Goal: Task Accomplishment & Management: Complete application form

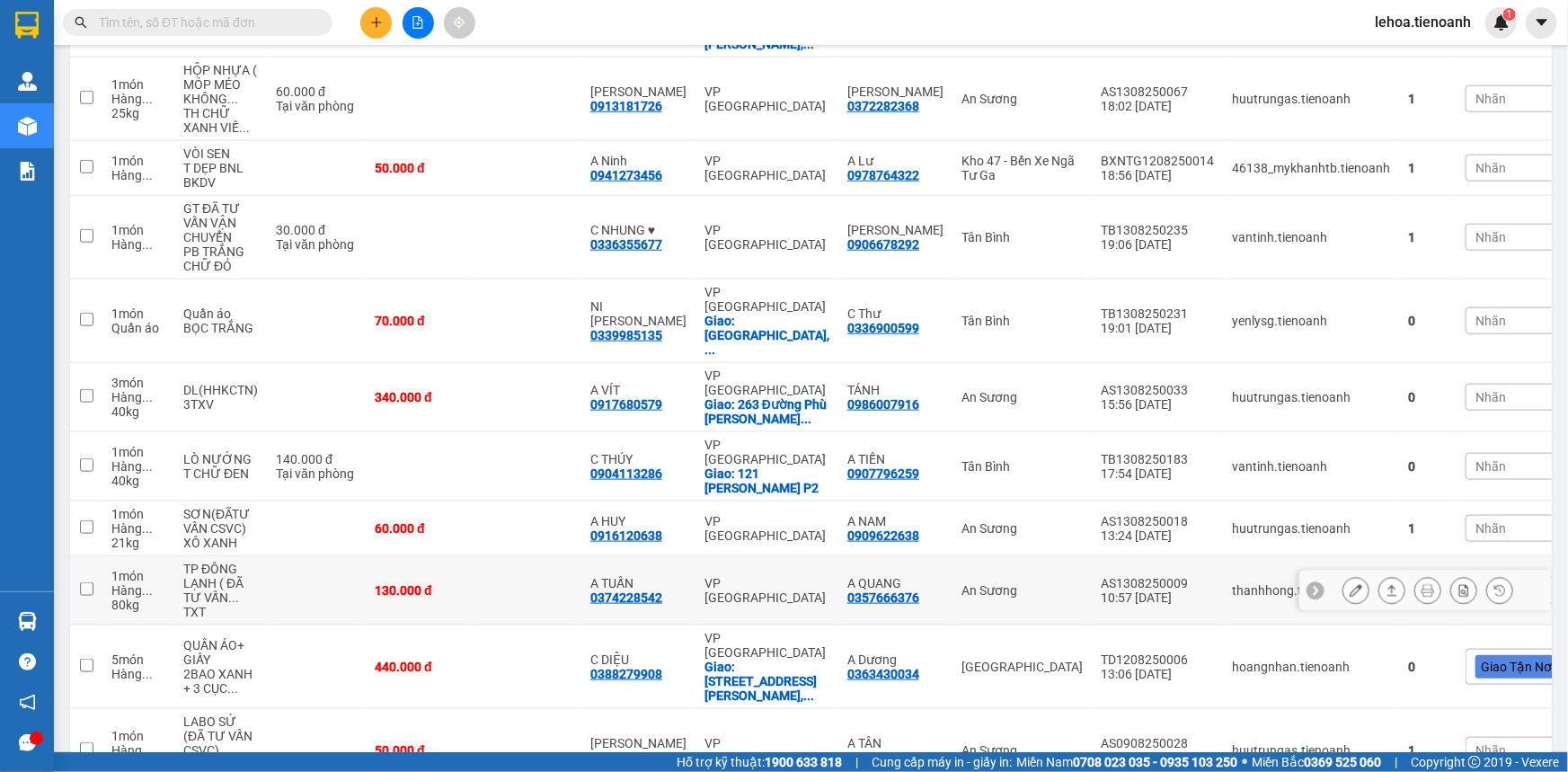
scroll to position [943, 0]
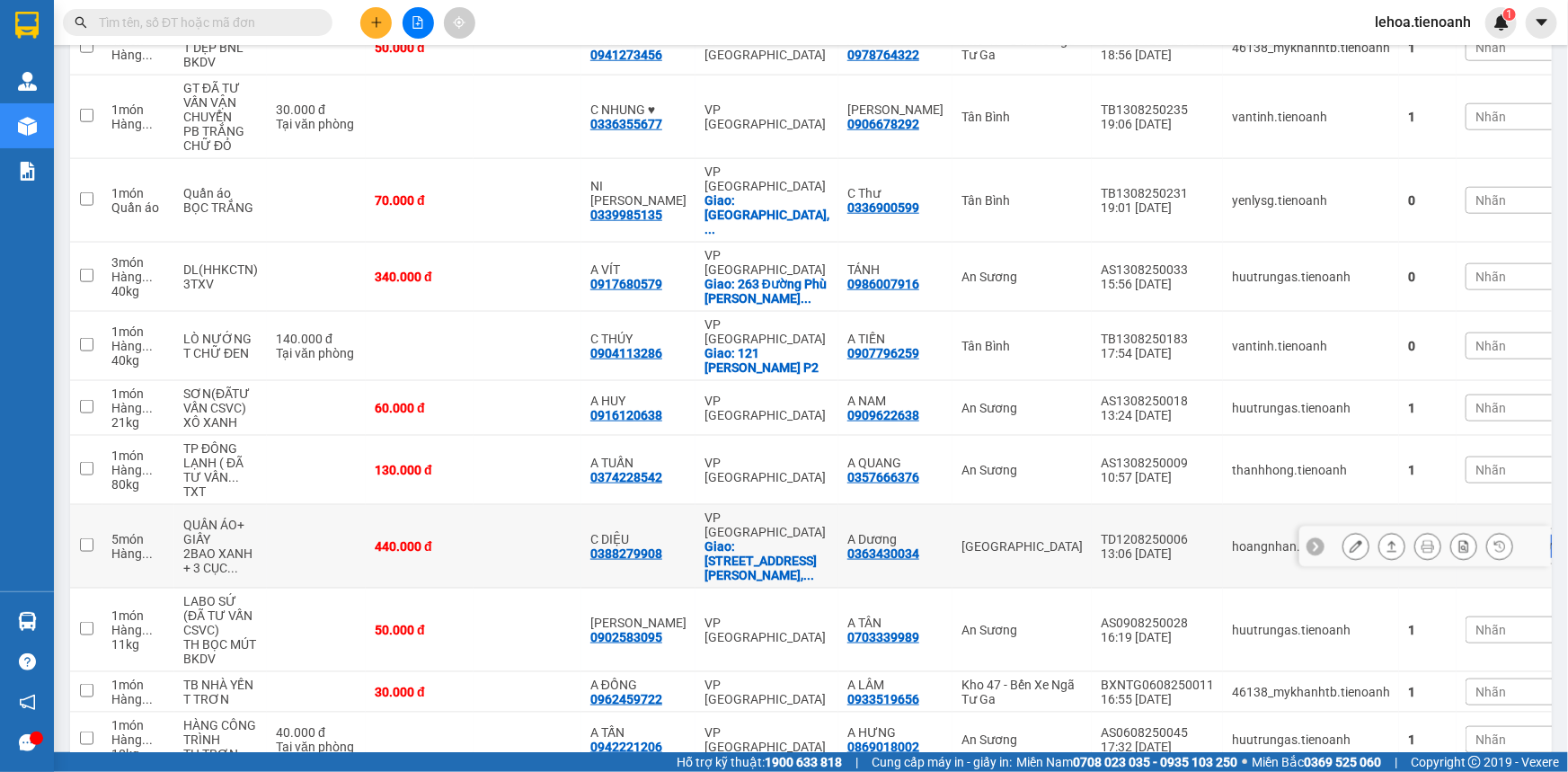
click at [1000, 540] on icon at bounding box center [1356, 546] width 13 height 13
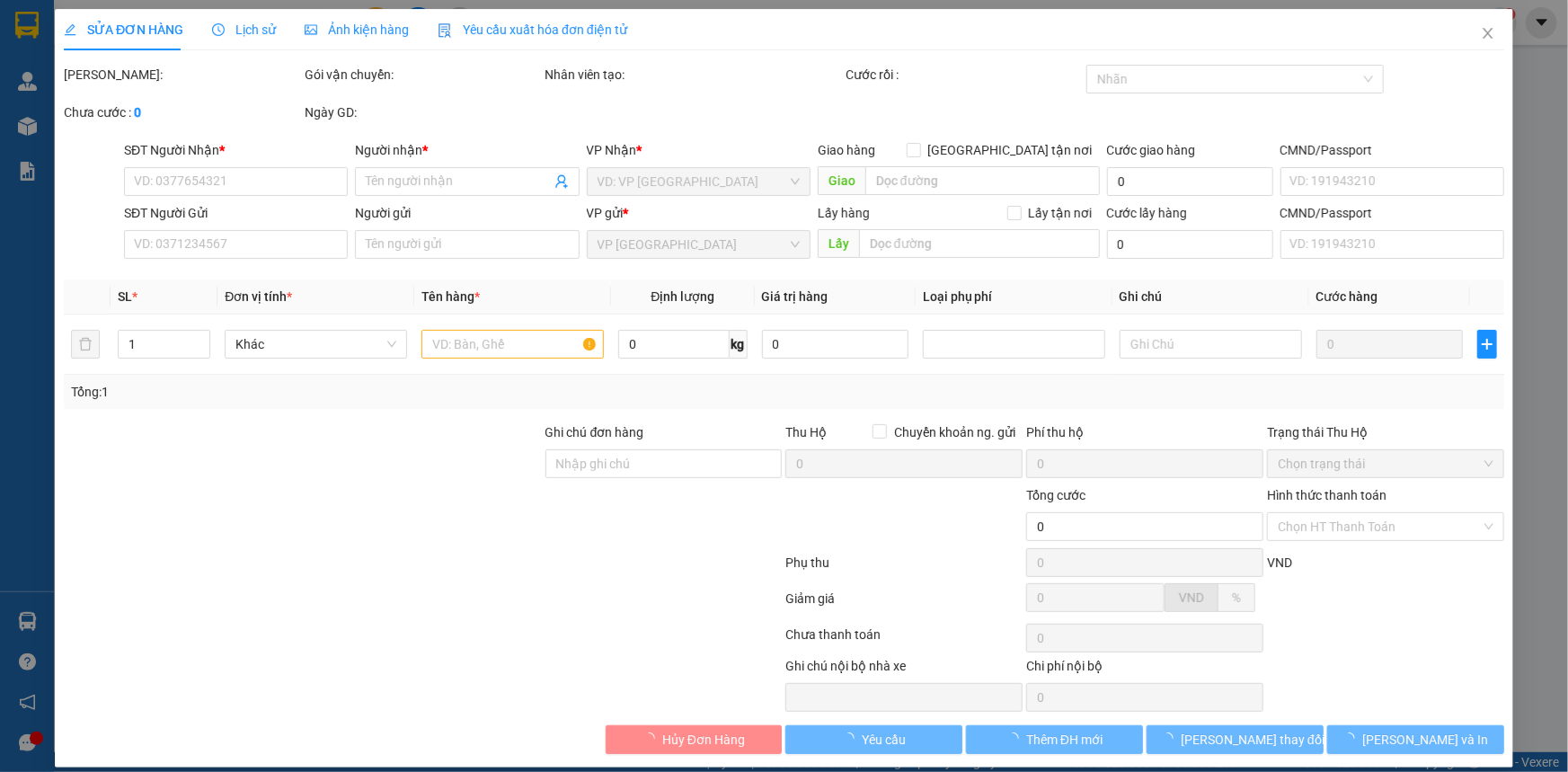
type input "0388279908"
type input "C DIỆU"
checkbox input "true"
type input "[STREET_ADDRESS][PERSON_NAME] Đồng"
type input "0363430034"
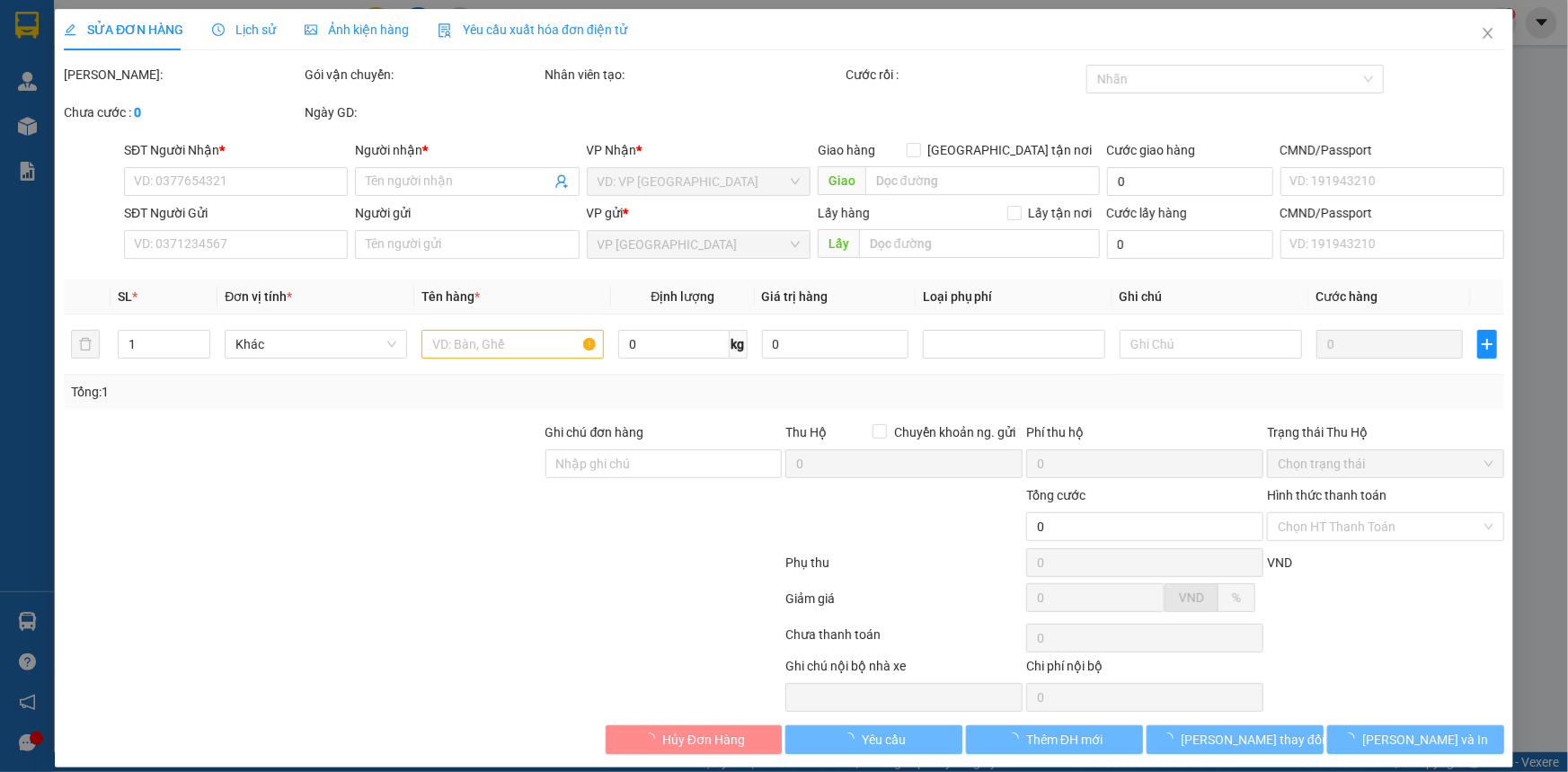
type input "A Dương"
type input "440.000"
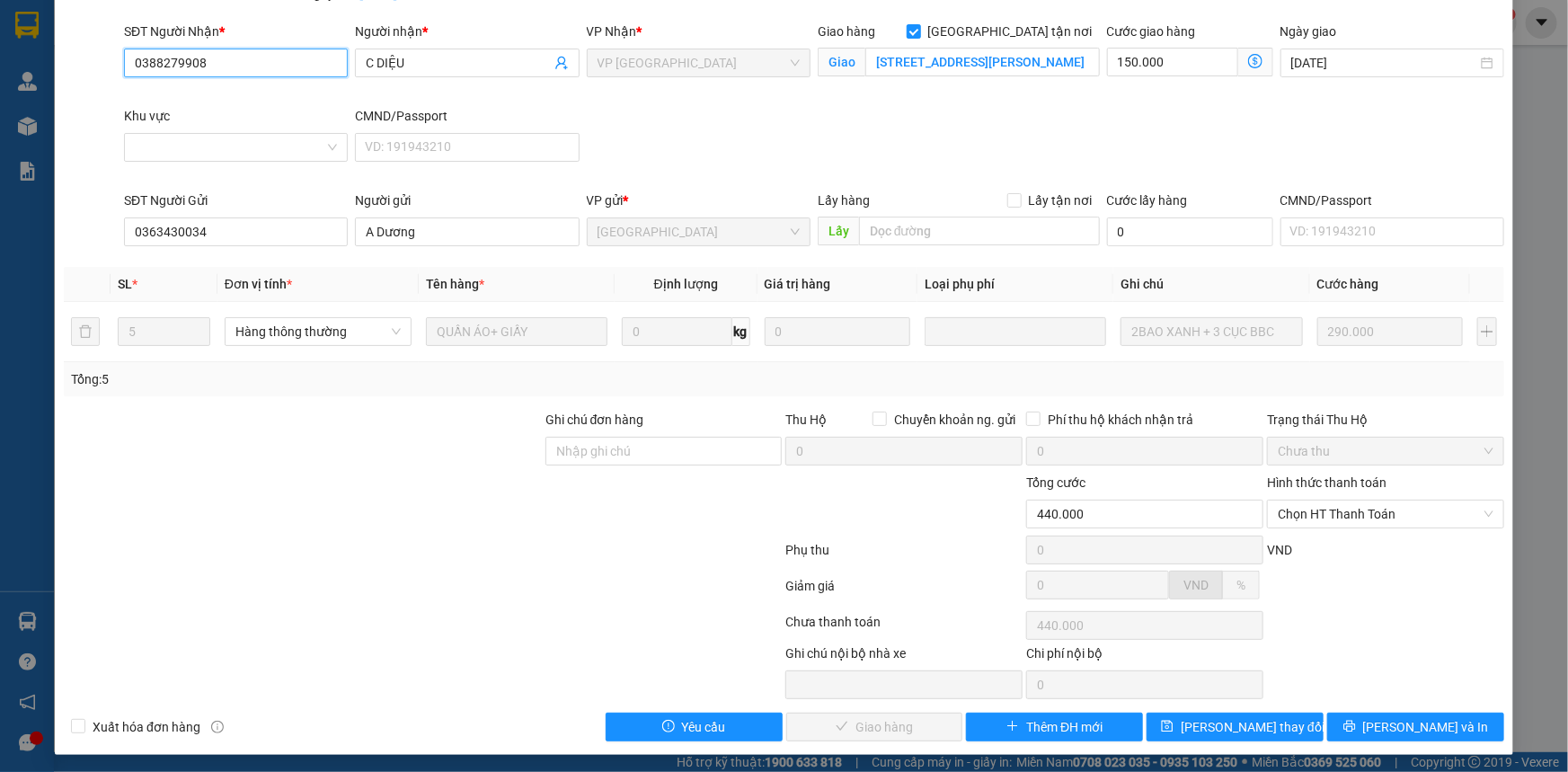
scroll to position [121, 0]
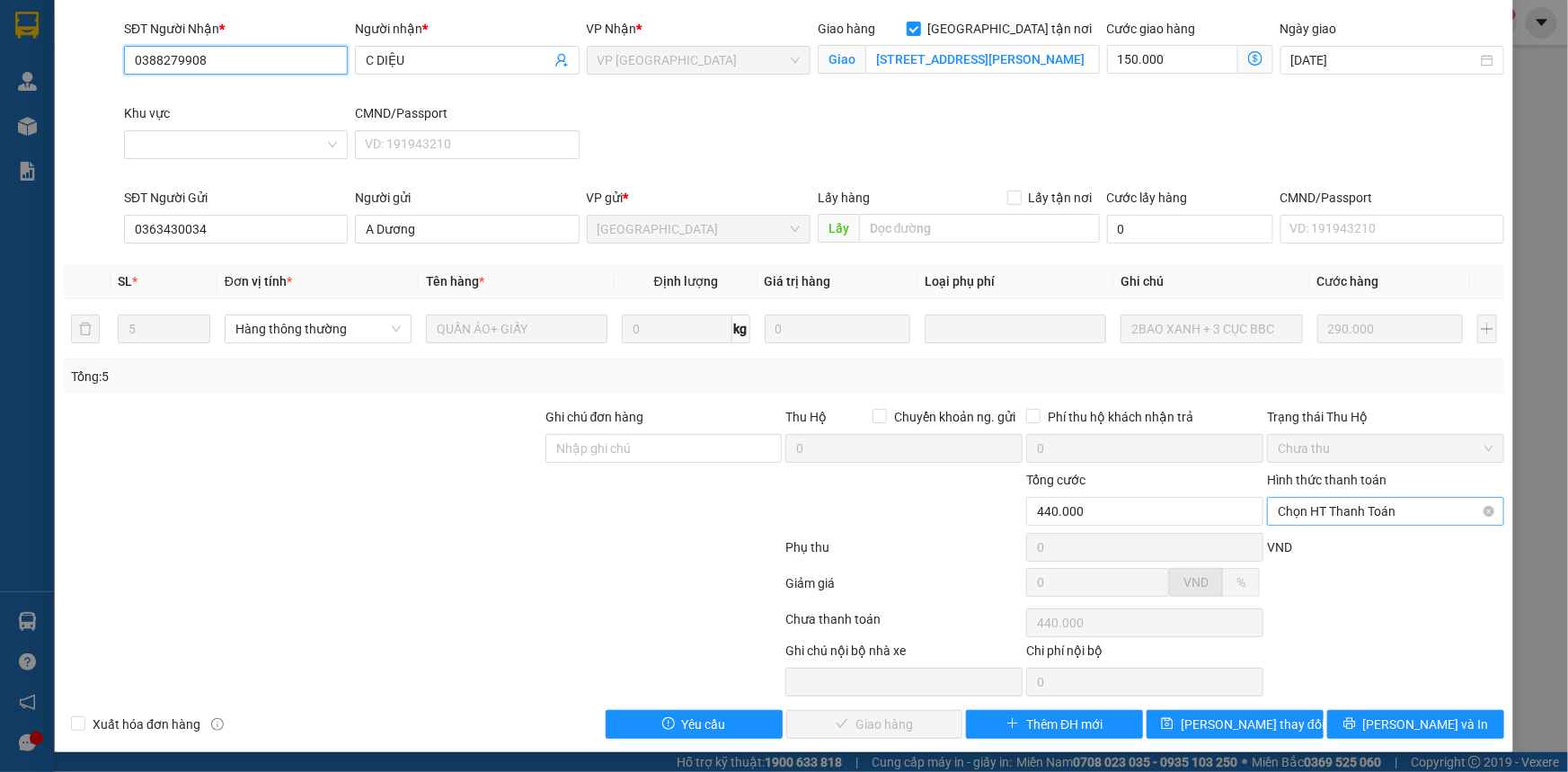
click at [1000, 509] on span "Chọn HT Thanh Toán" at bounding box center [1385, 510] width 215 height 27
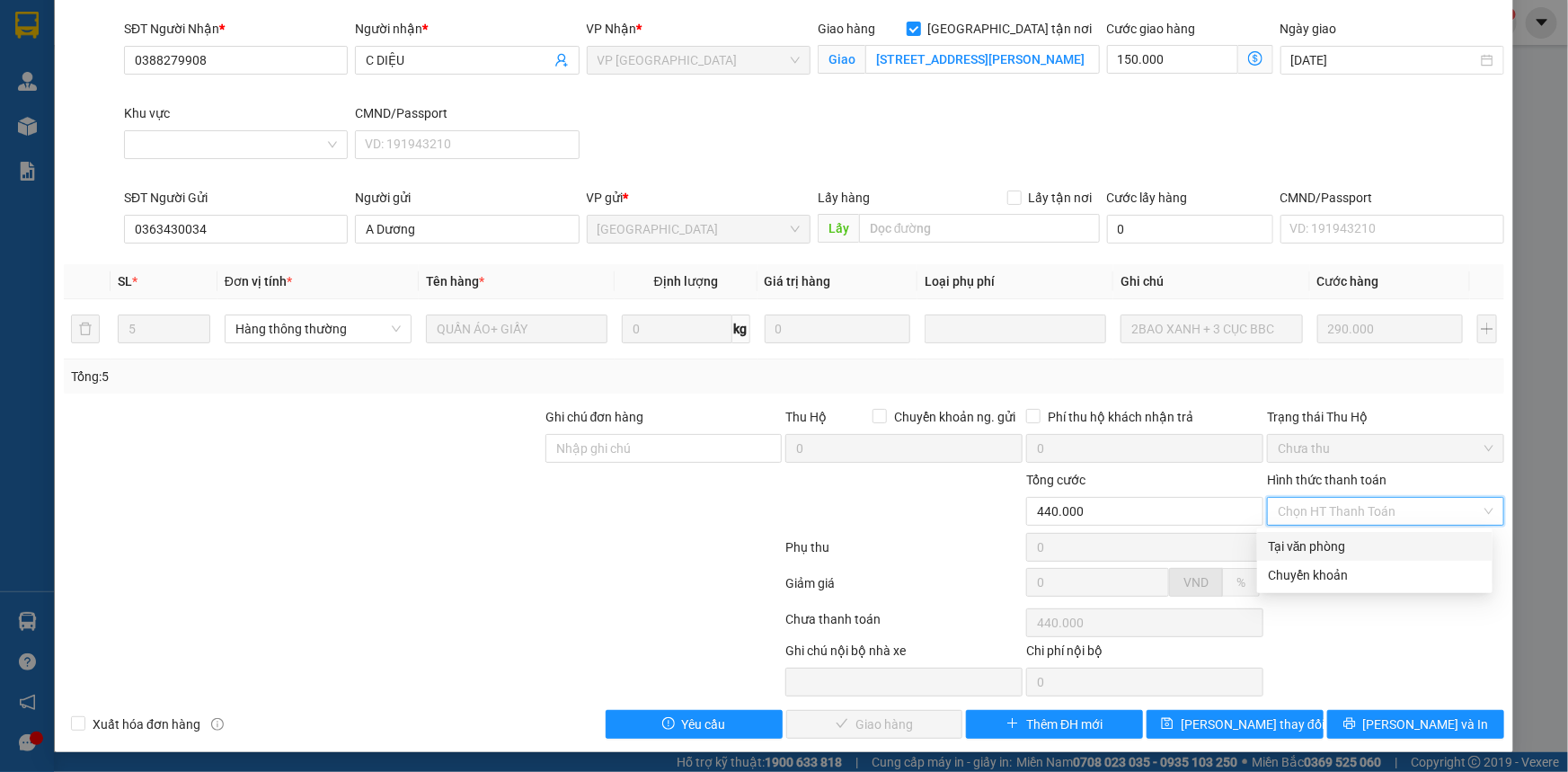
click at [1000, 548] on div "Tại văn phòng" at bounding box center [1374, 546] width 213 height 20
type input "0"
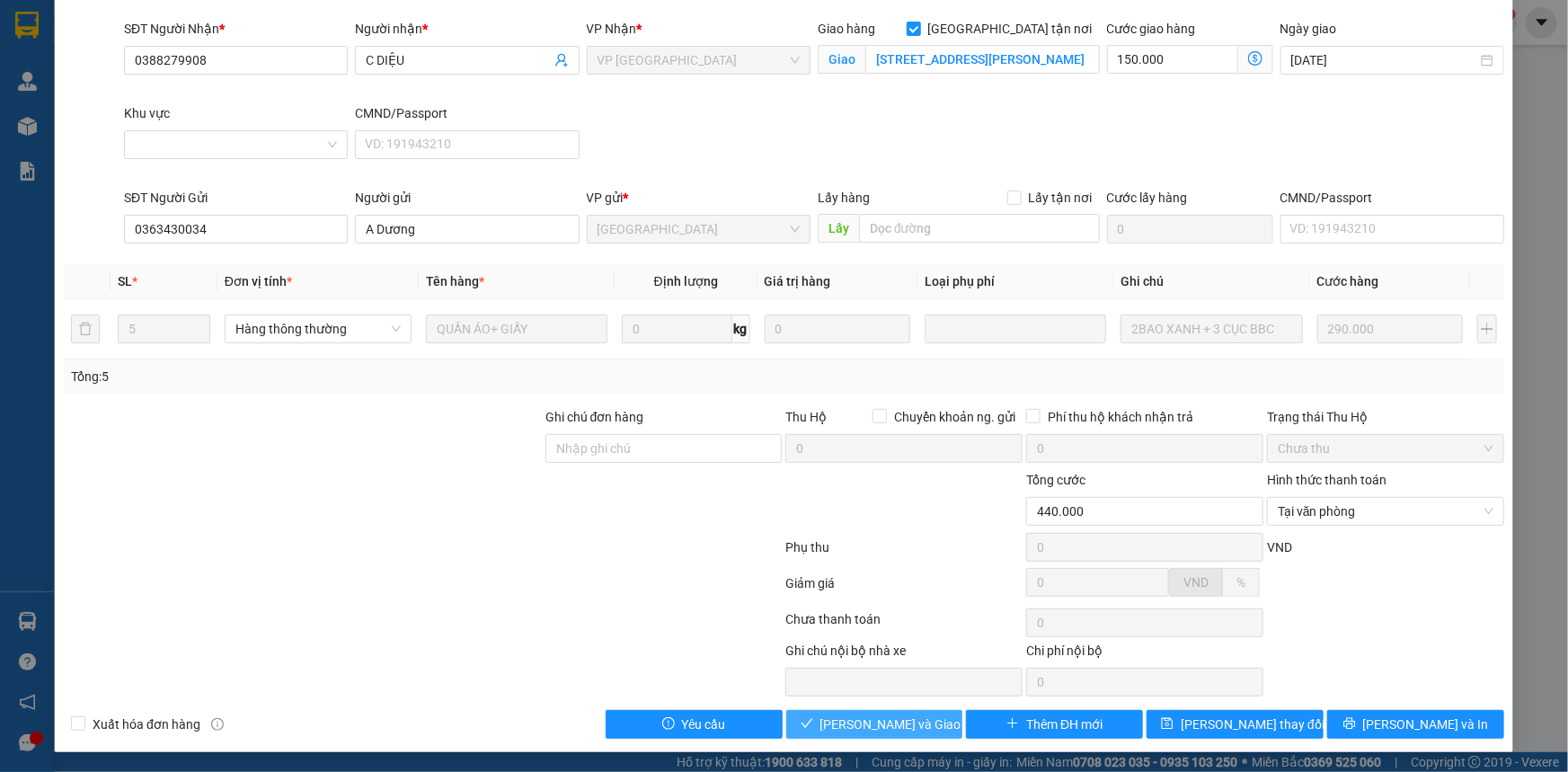
click at [869, 705] on span "[PERSON_NAME] và Giao hàng" at bounding box center [906, 724] width 172 height 20
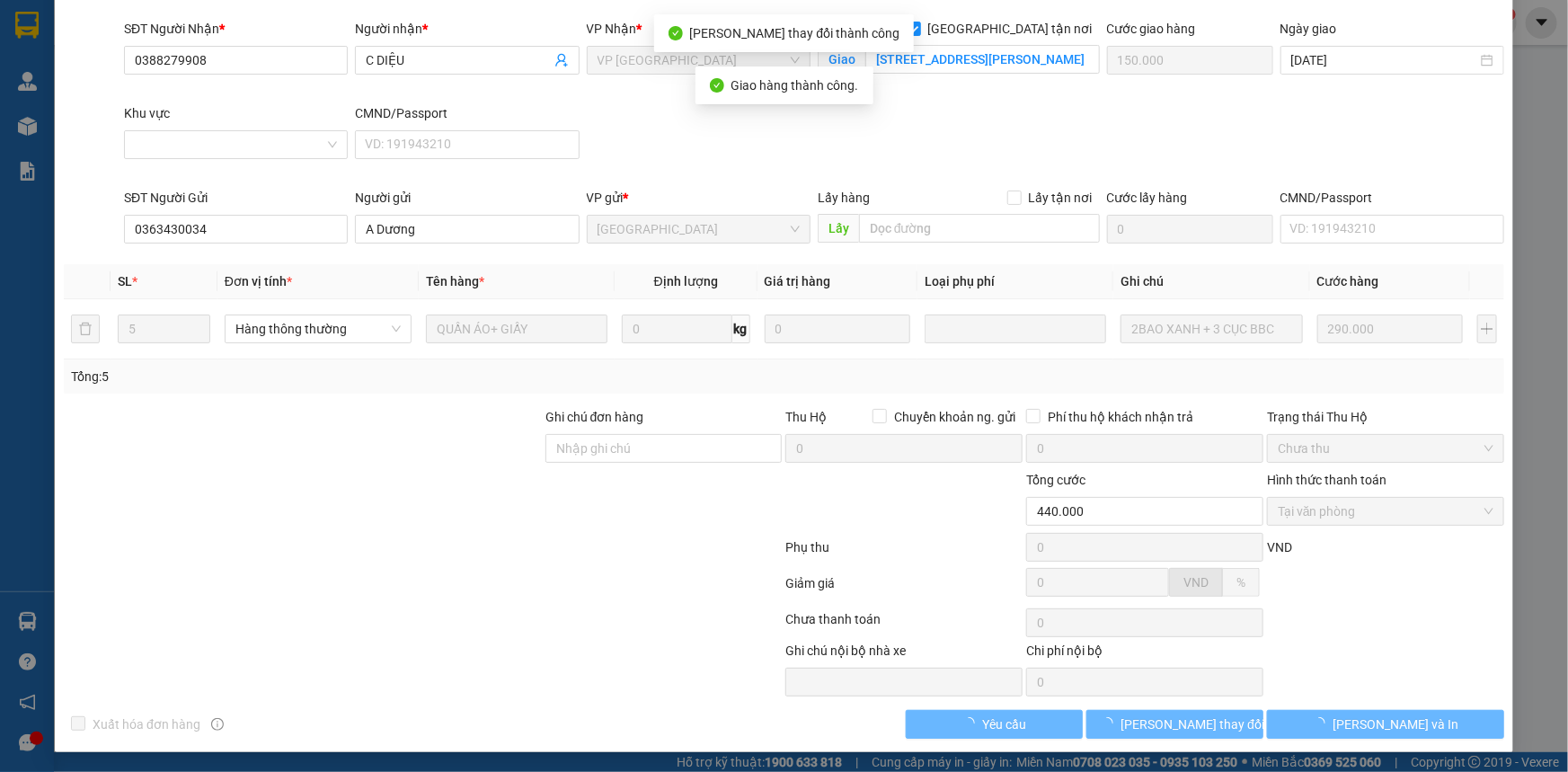
scroll to position [0, 0]
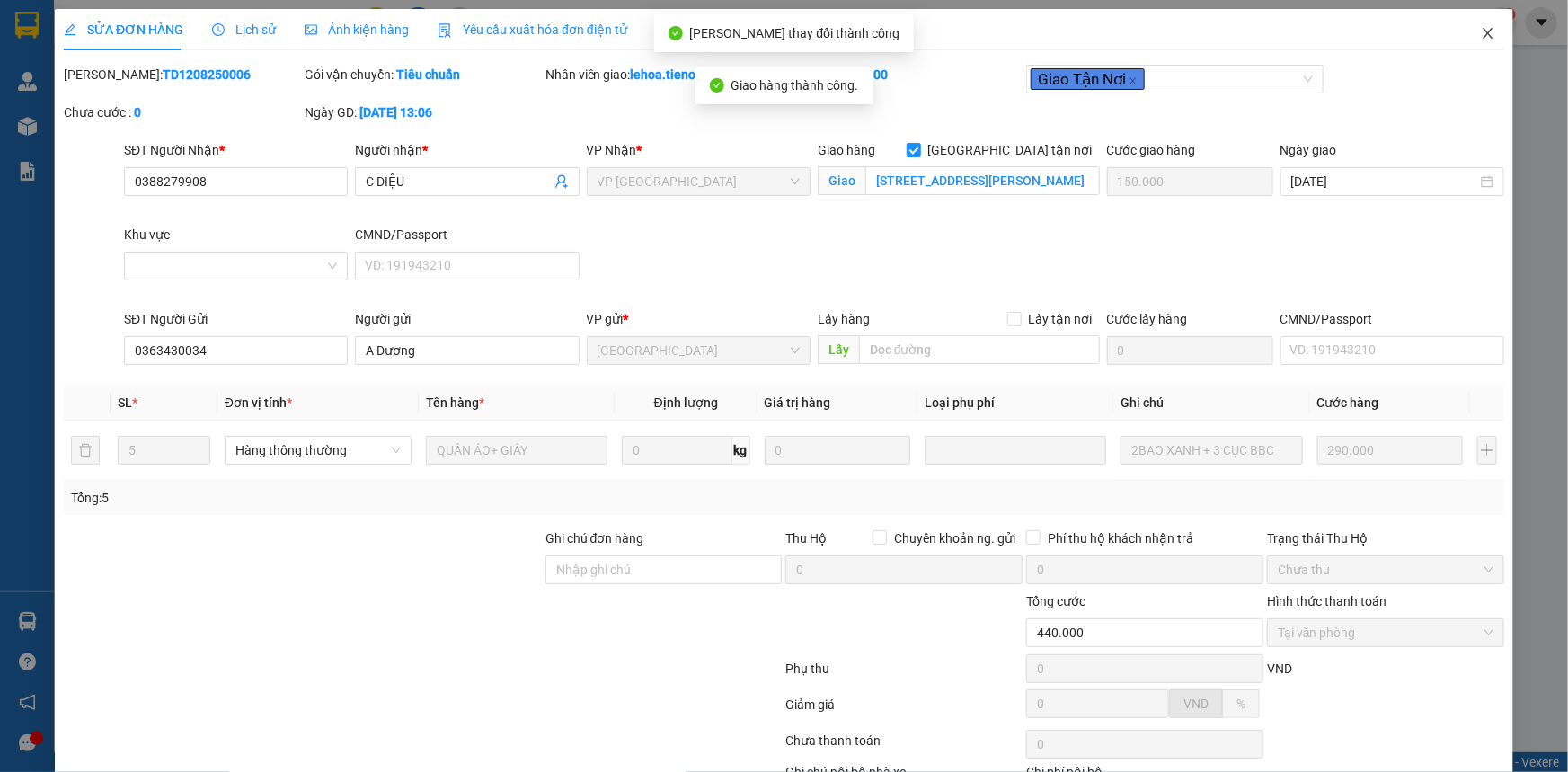
click at [1000, 28] on icon "close" at bounding box center [1488, 32] width 15 height 15
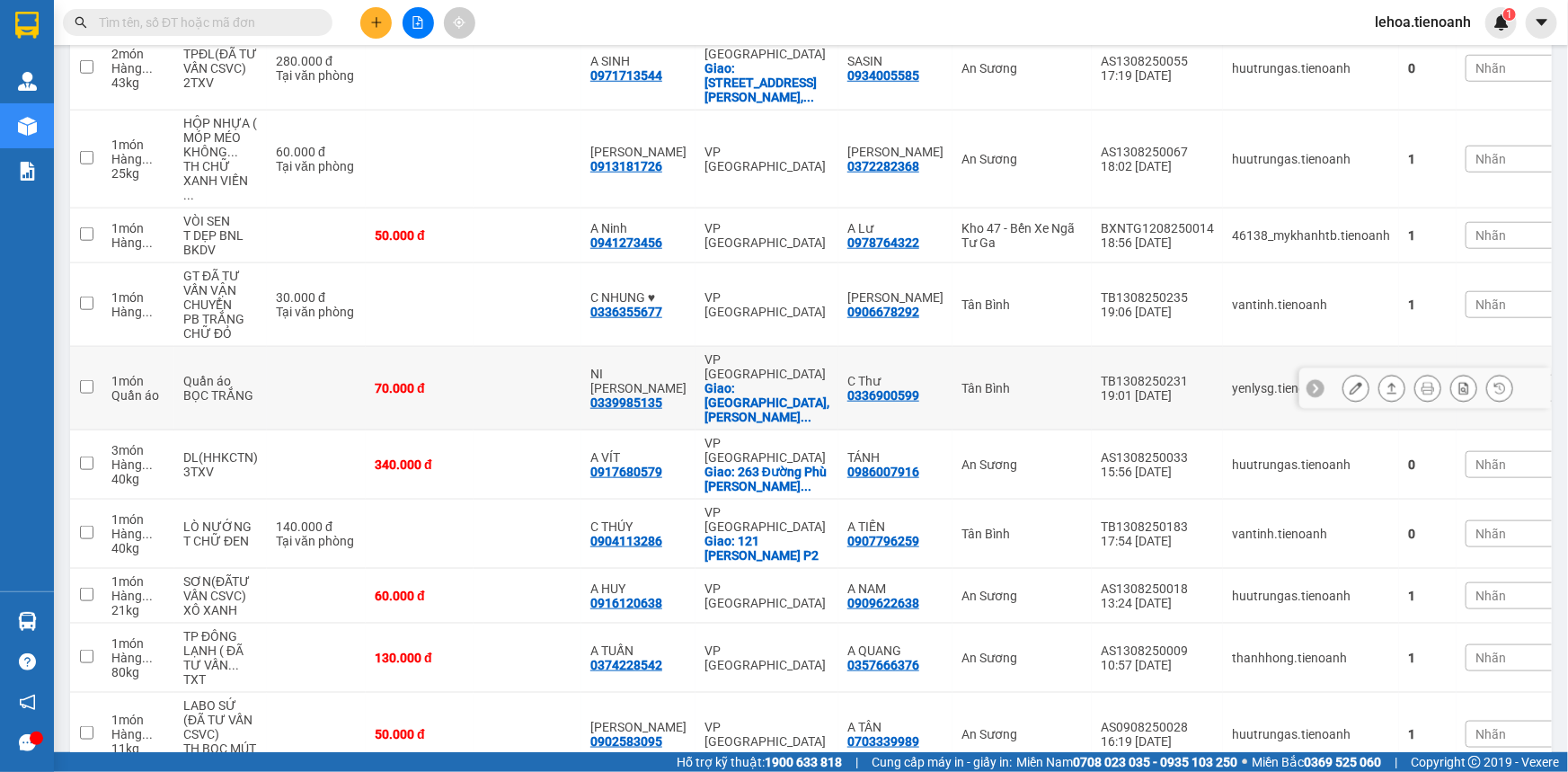
scroll to position [845, 0]
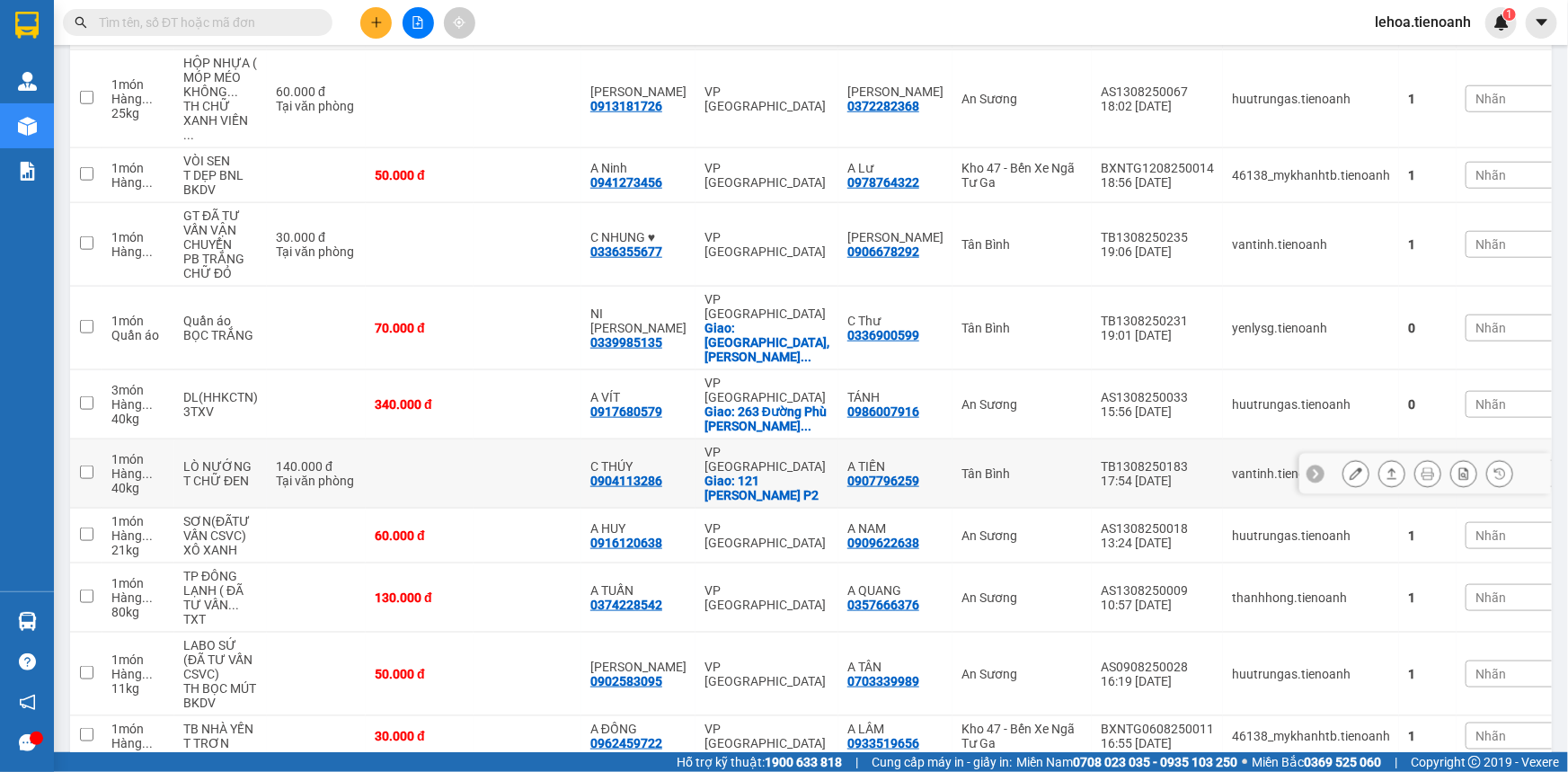
click at [1000, 467] on icon at bounding box center [1356, 473] width 13 height 13
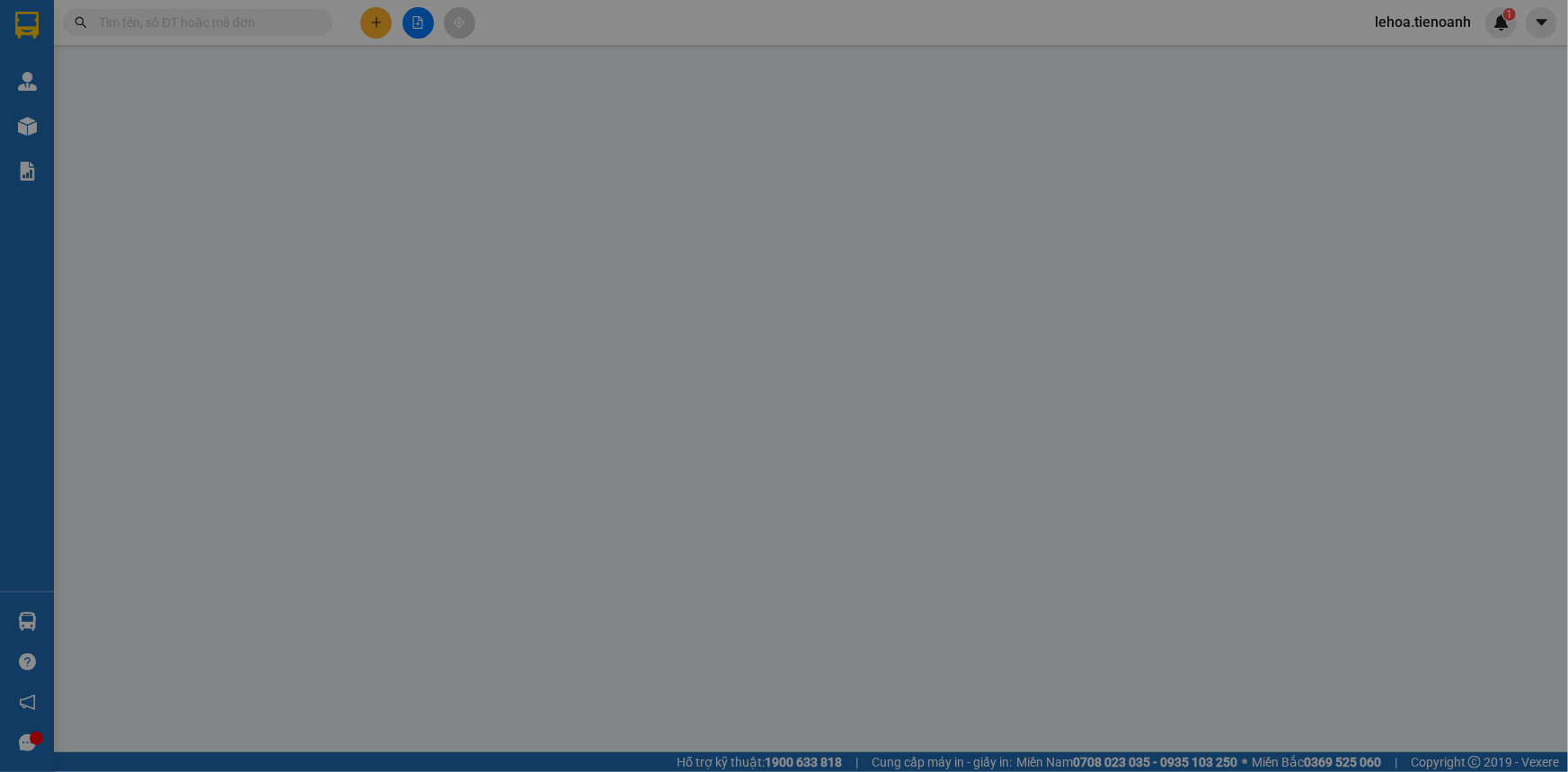
type input "0904113286"
type input "C THÚY"
checkbox input "true"
type input "121 [PERSON_NAME] P2"
type input "0907796259"
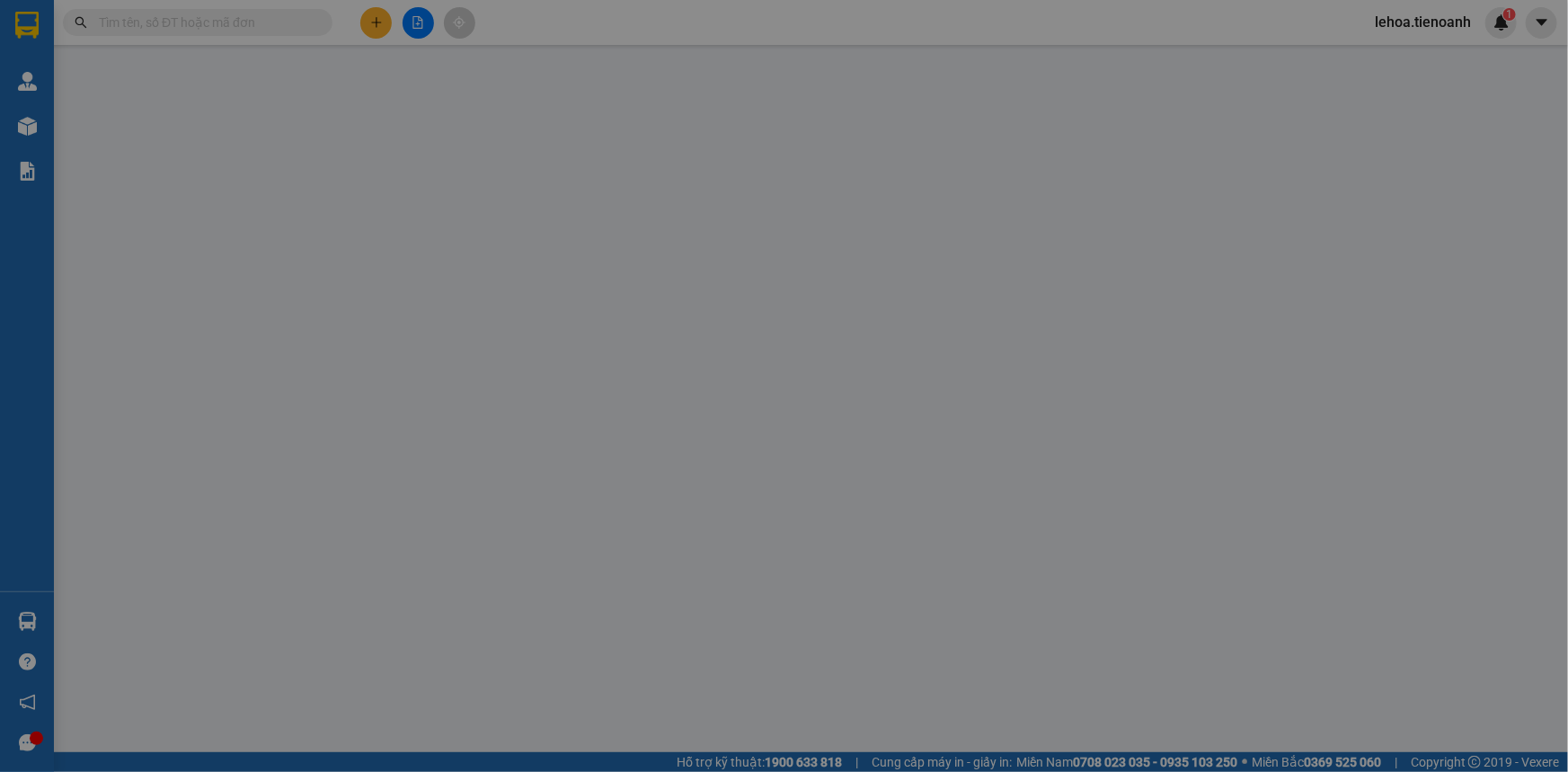
type input "A TIẾN"
type input "140.000"
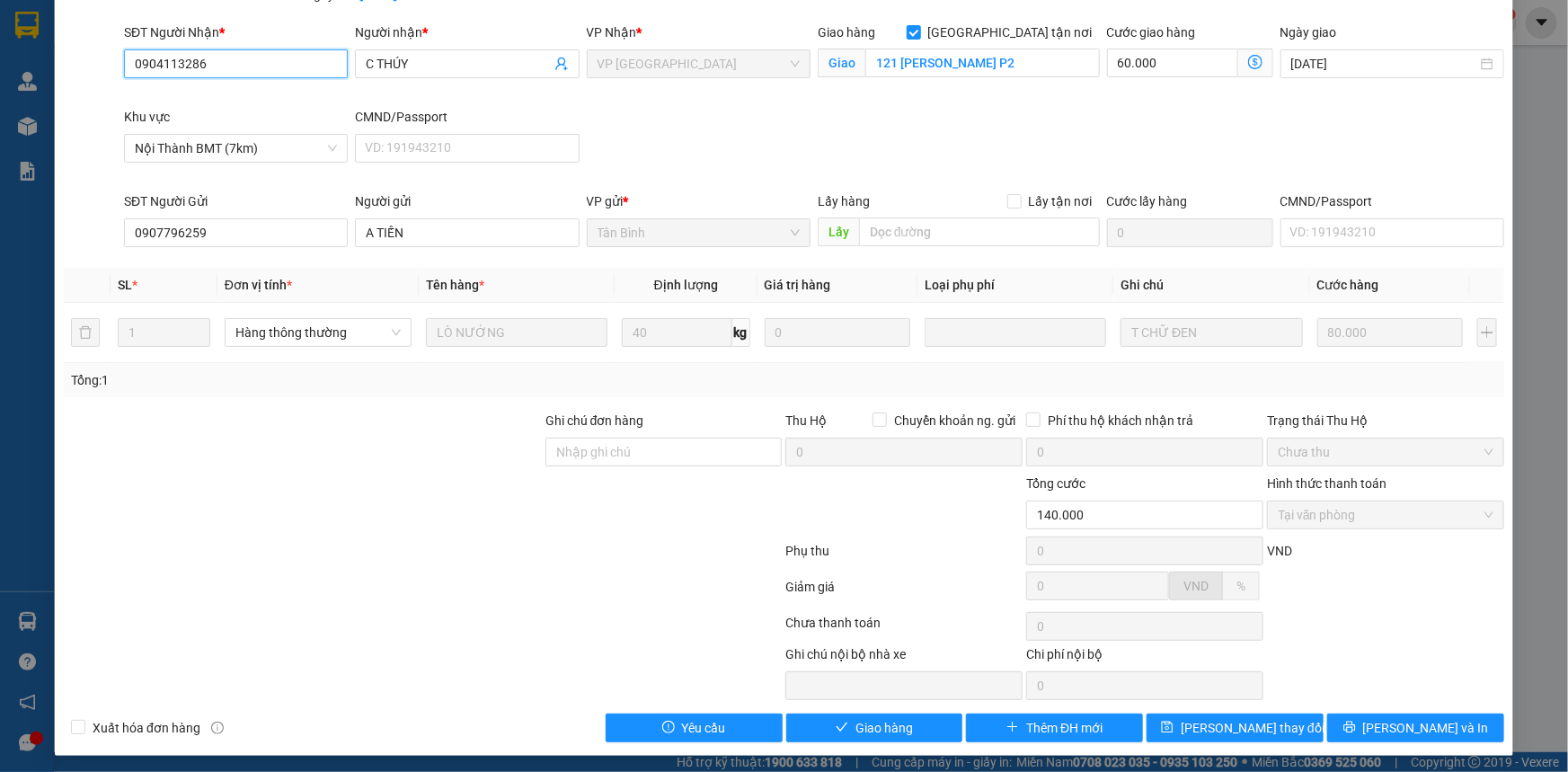
scroll to position [121, 0]
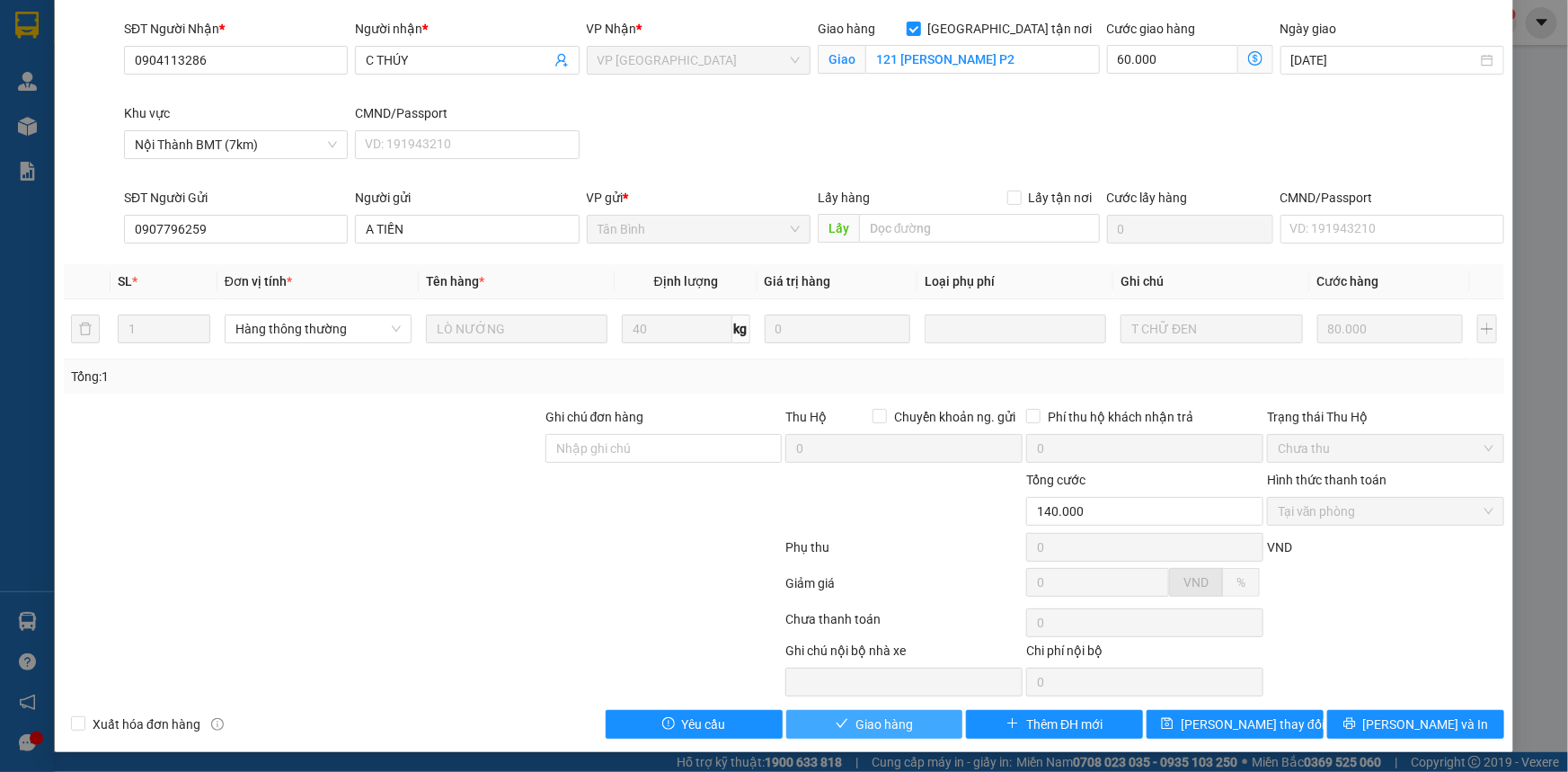
click at [874, 705] on span "Giao hàng" at bounding box center [884, 724] width 57 height 20
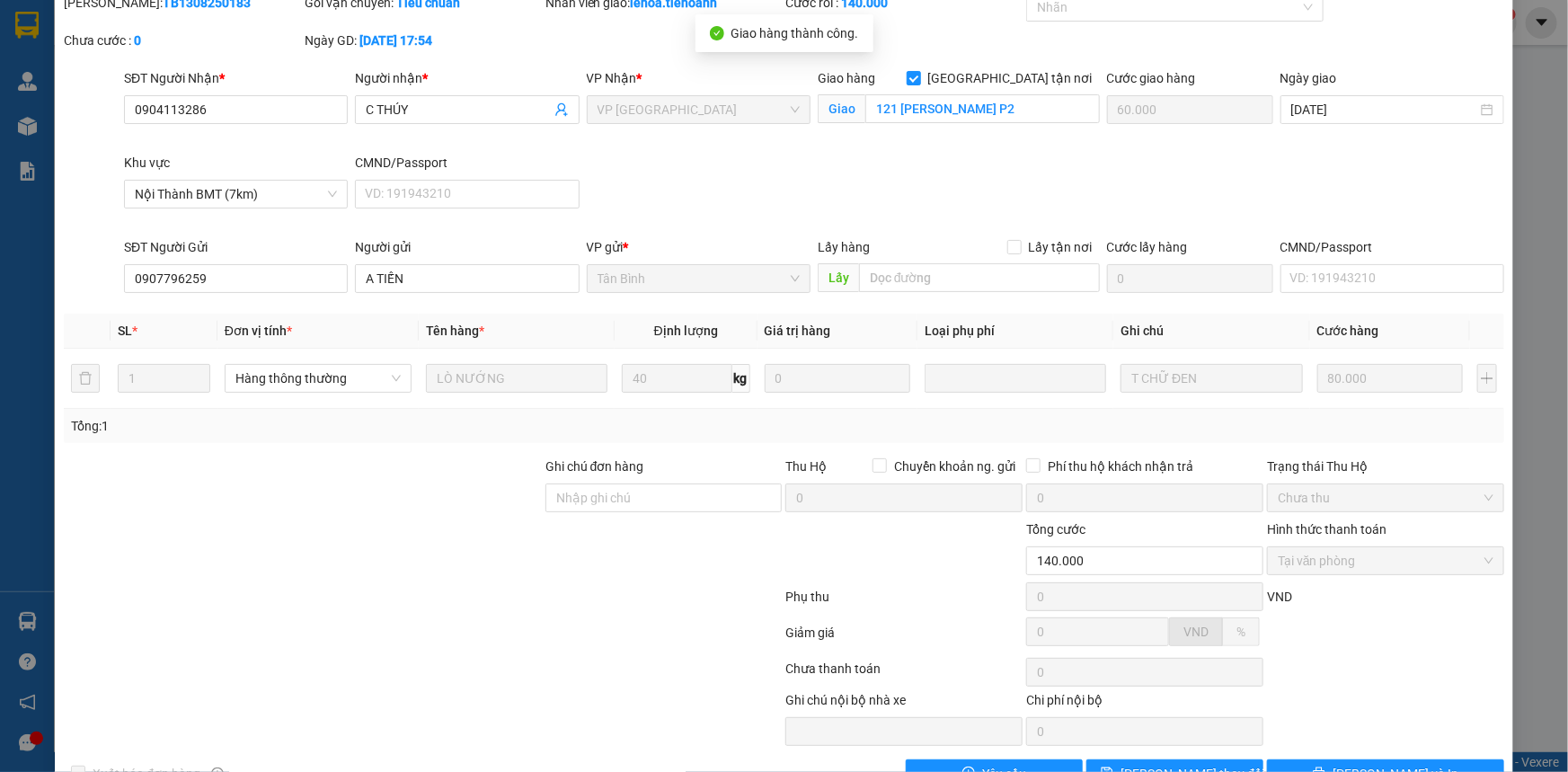
scroll to position [0, 0]
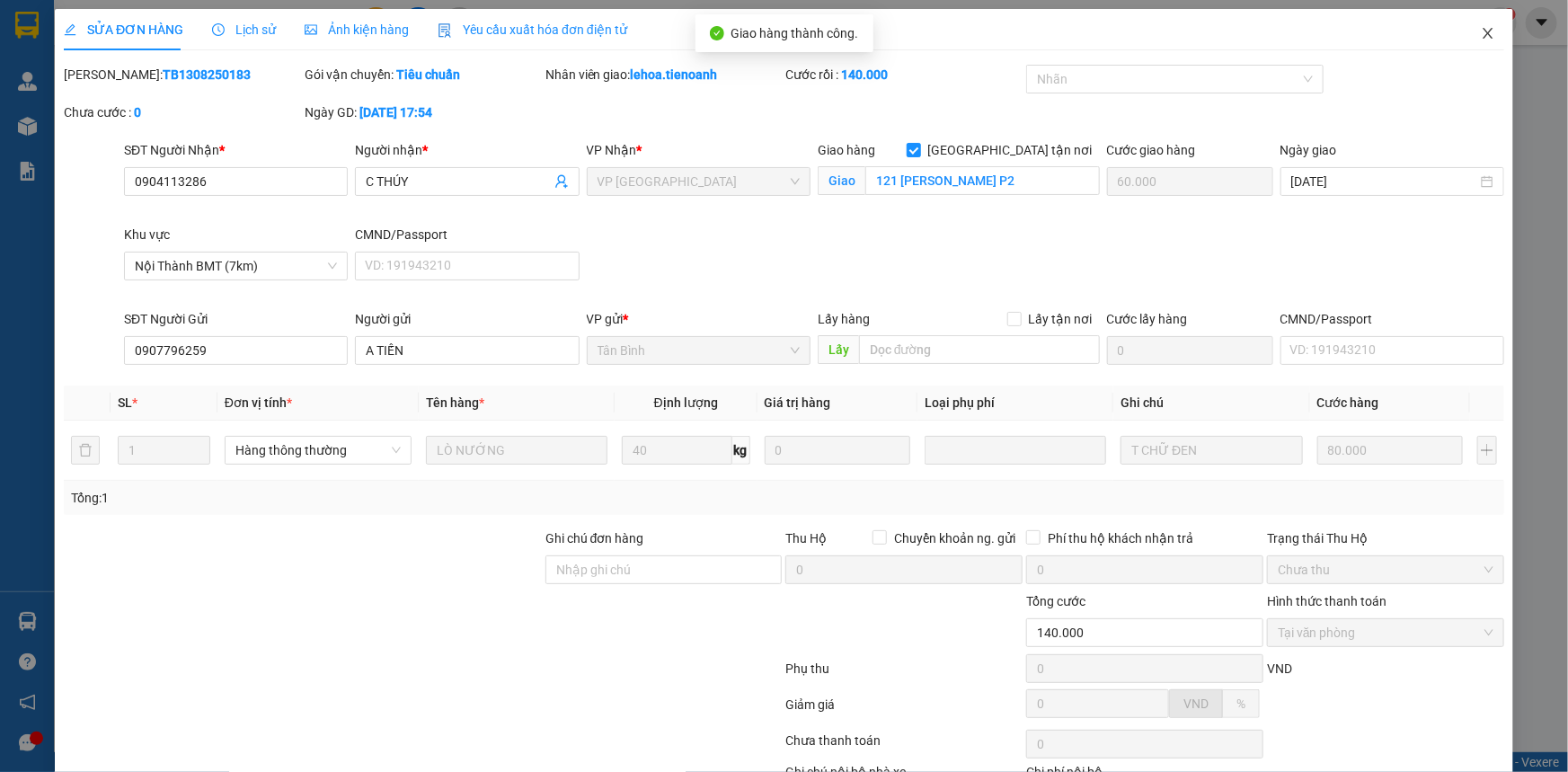
click at [1000, 33] on icon "close" at bounding box center [1488, 32] width 15 height 15
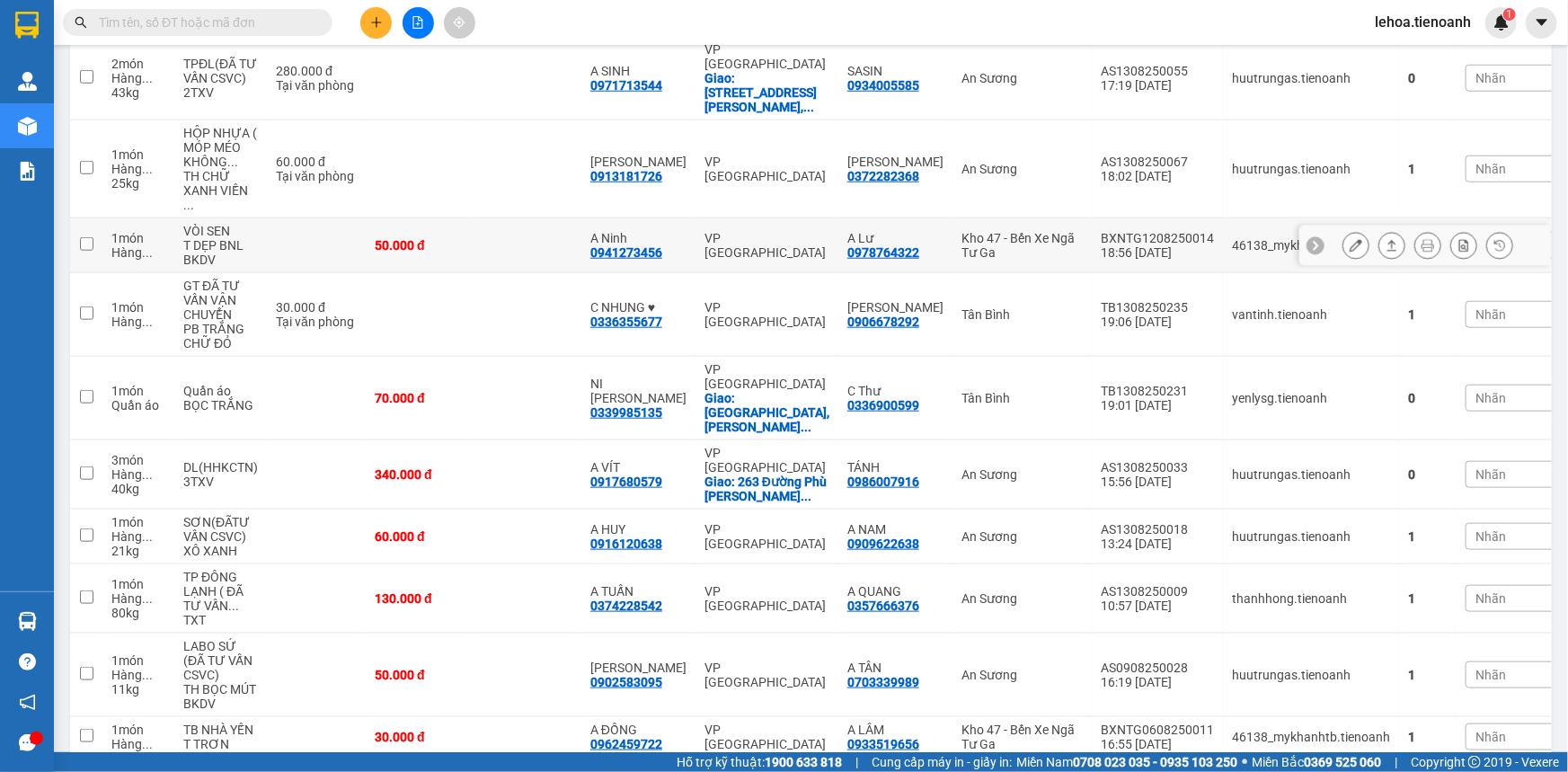
scroll to position [791, 0]
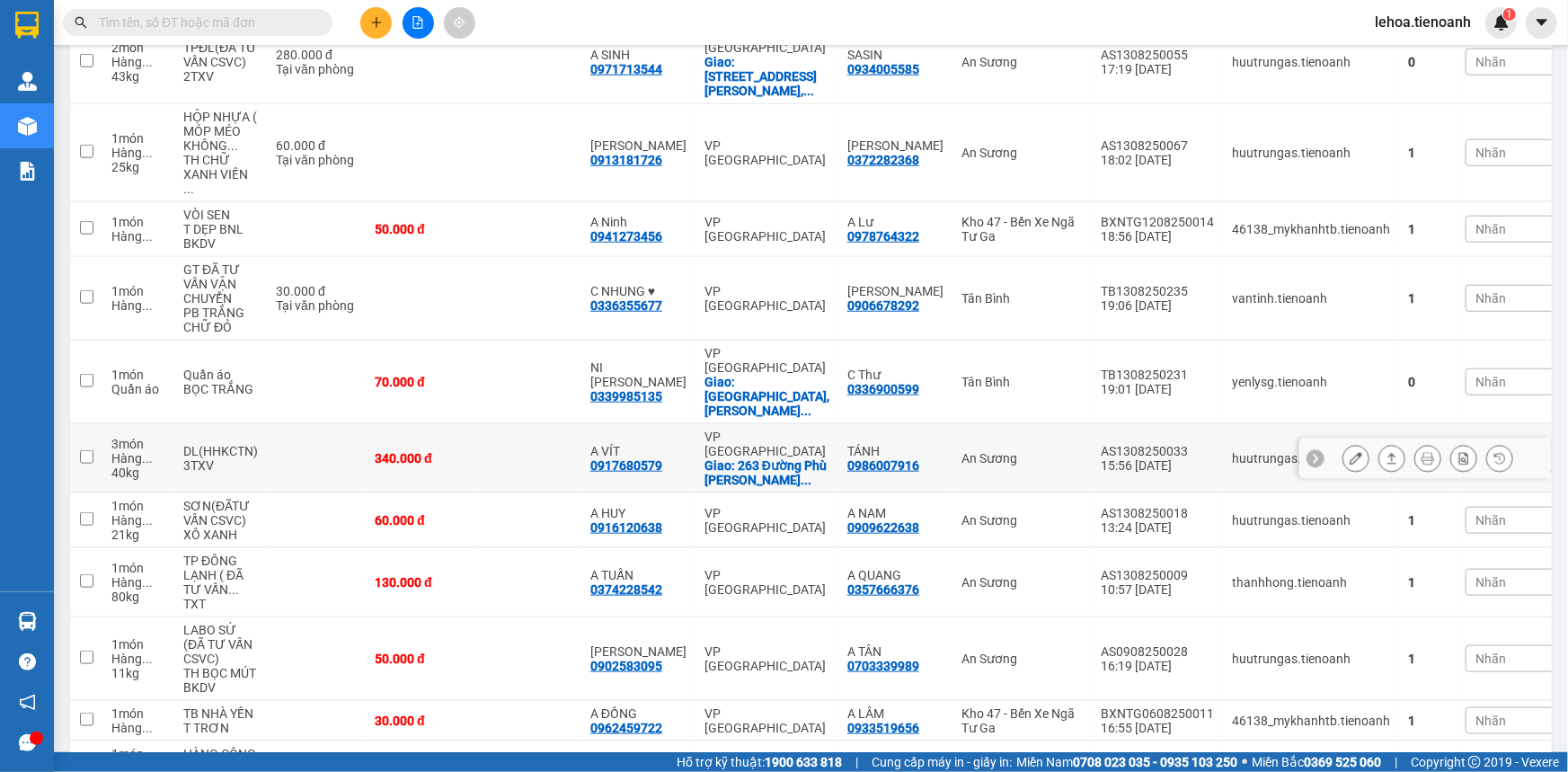
click at [495, 424] on td at bounding box center [528, 458] width 108 height 69
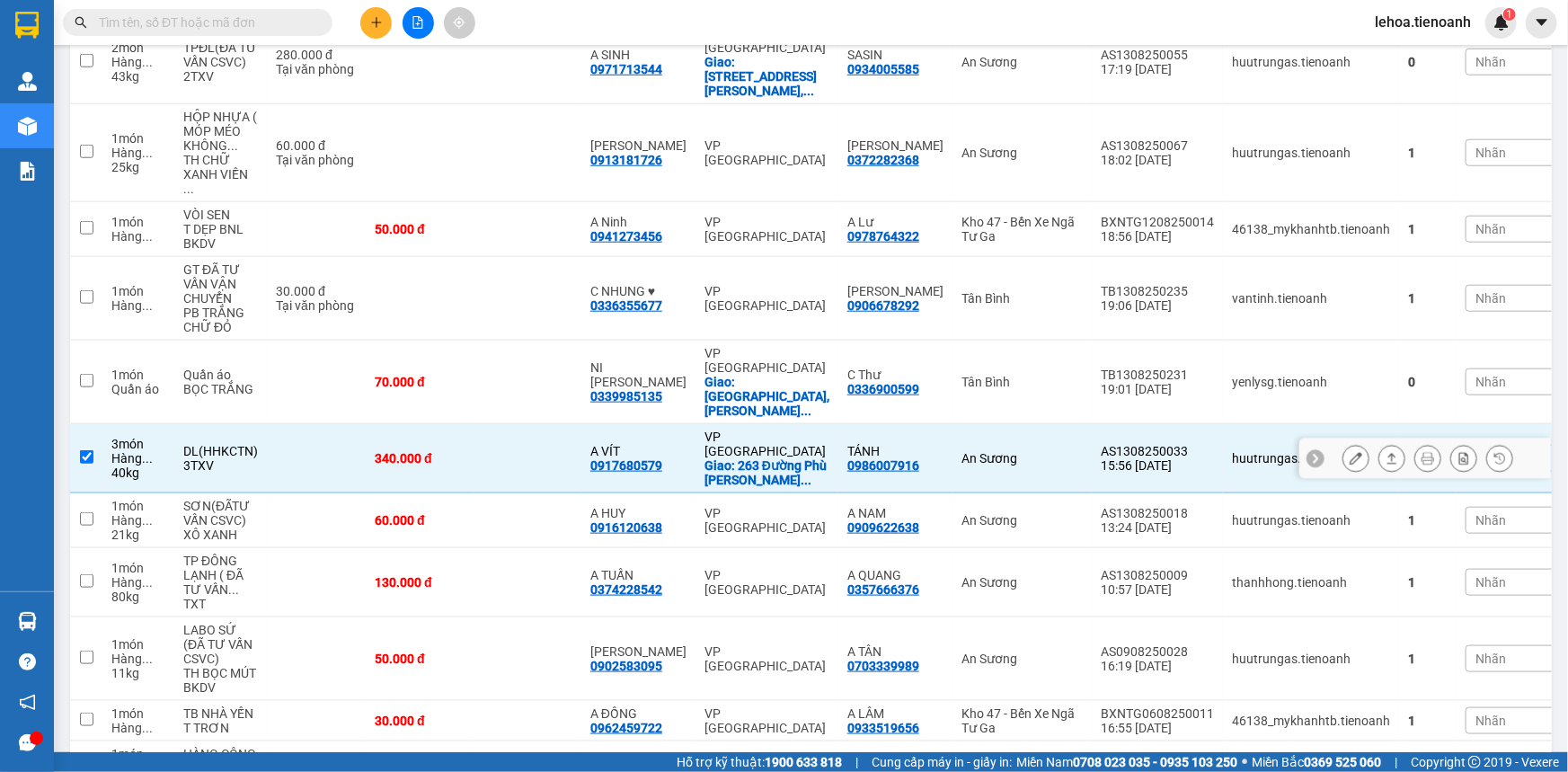
click at [495, 424] on td at bounding box center [528, 458] width 108 height 69
checkbox input "false"
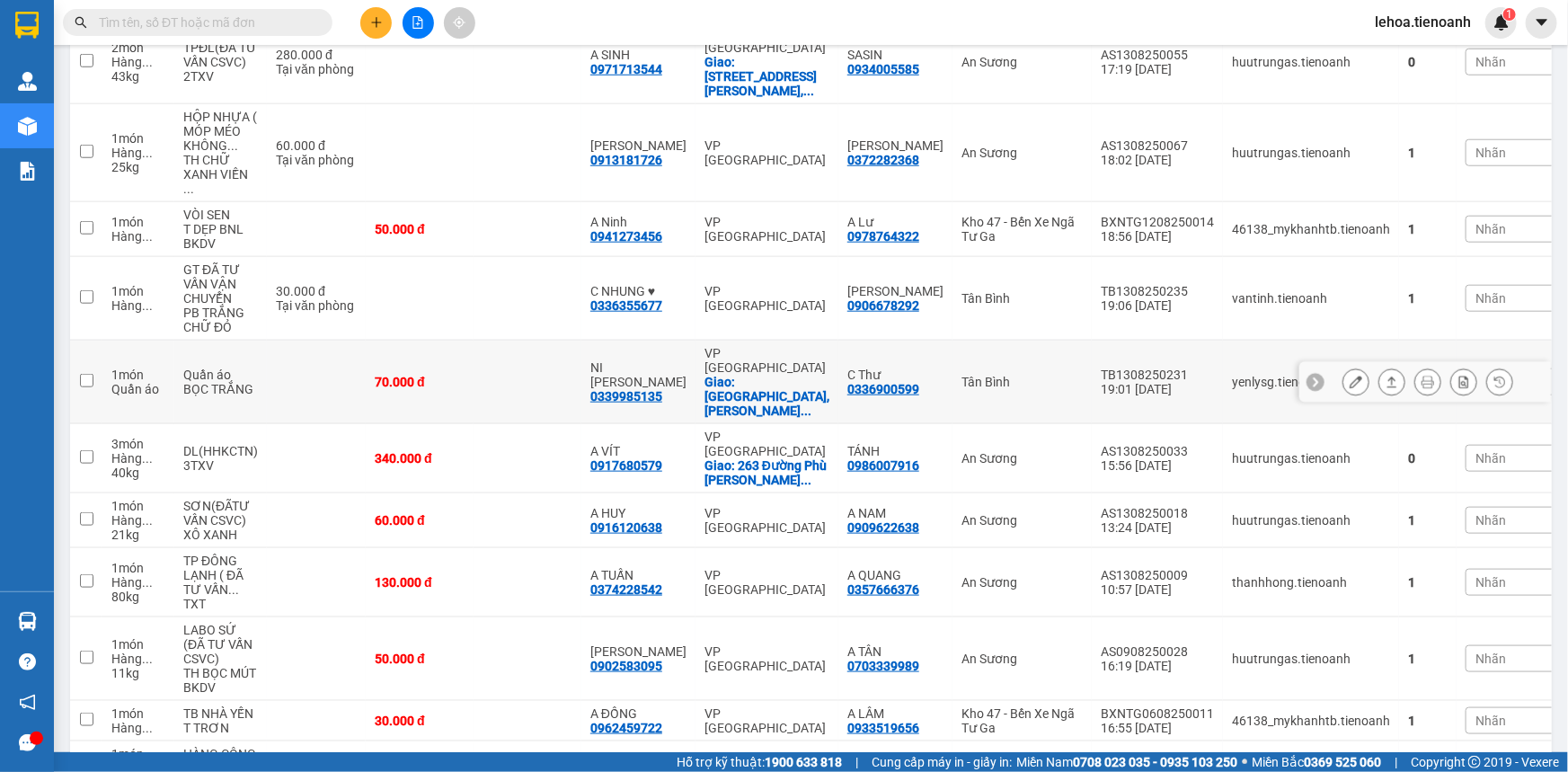
click at [513, 340] on td at bounding box center [528, 382] width 108 height 84
checkbox input "true"
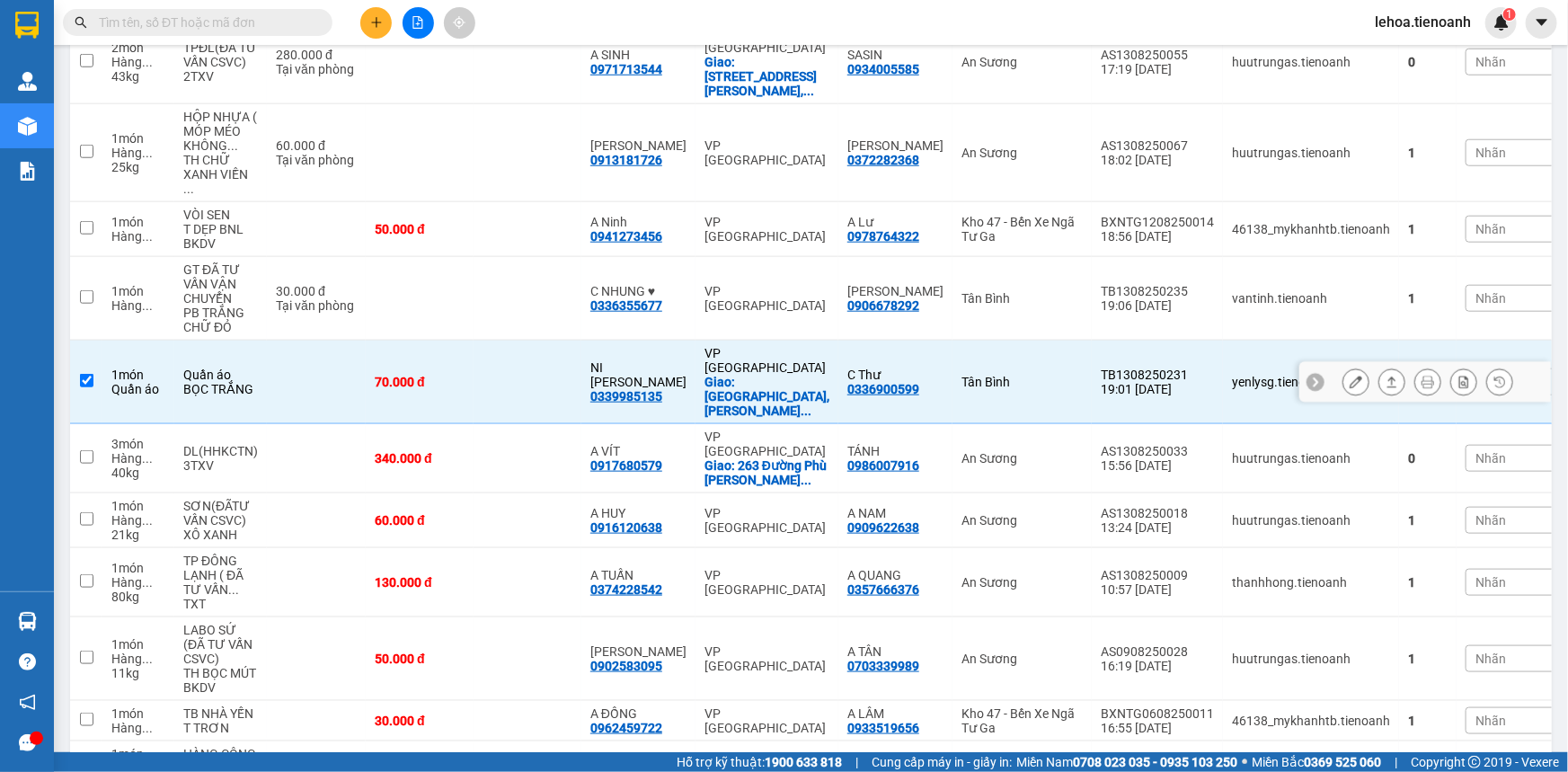
click at [1000, 367] on button at bounding box center [1357, 383] width 26 height 31
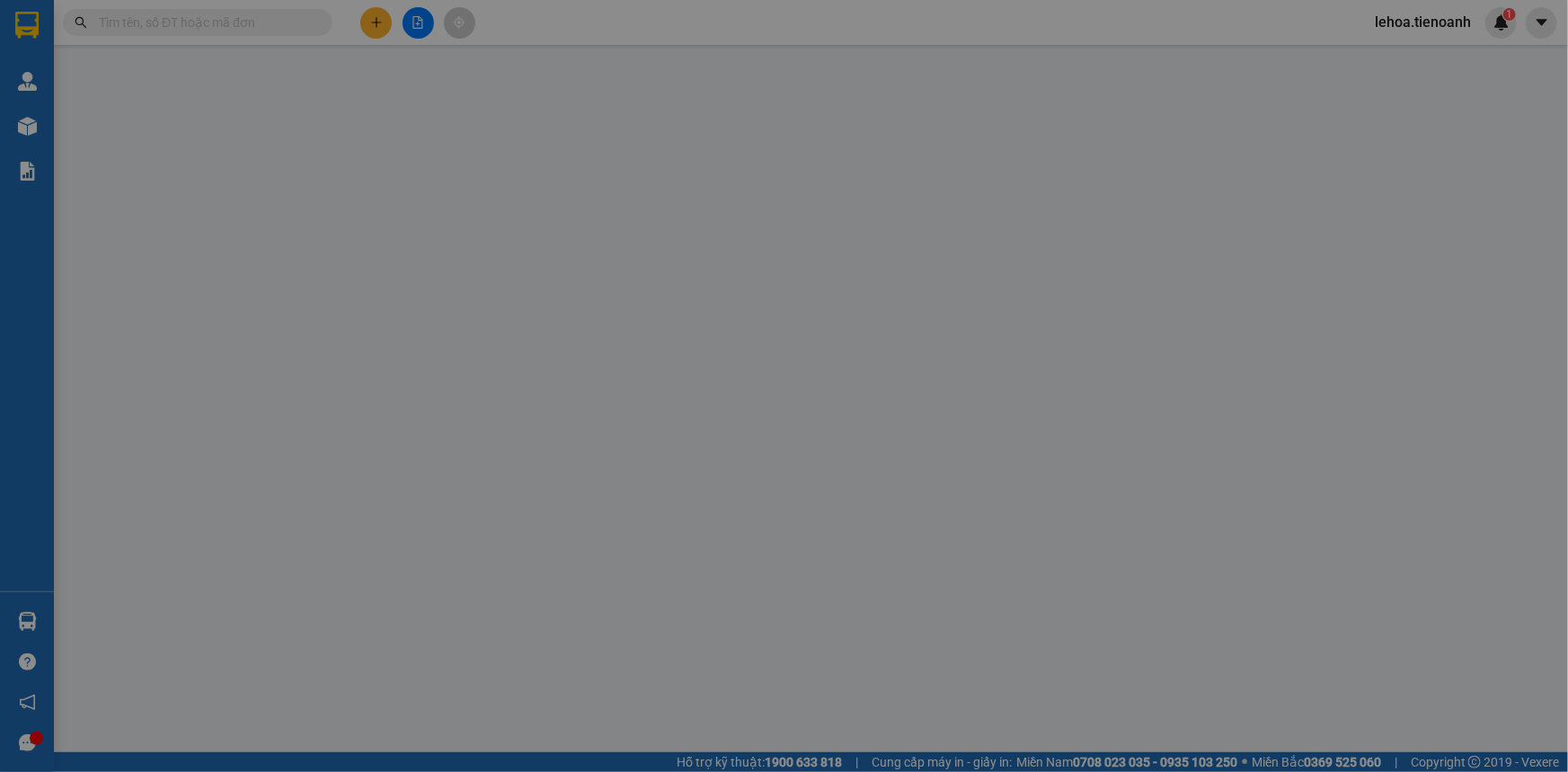
type input "0339985135"
type input "NI [PERSON_NAME]"
checkbox input "true"
type input "[GEOGRAPHIC_DATA], [PERSON_NAME][GEOGRAPHIC_DATA], [GEOGRAPHIC_DATA], [GEOGRAPH…"
type input "0336900599"
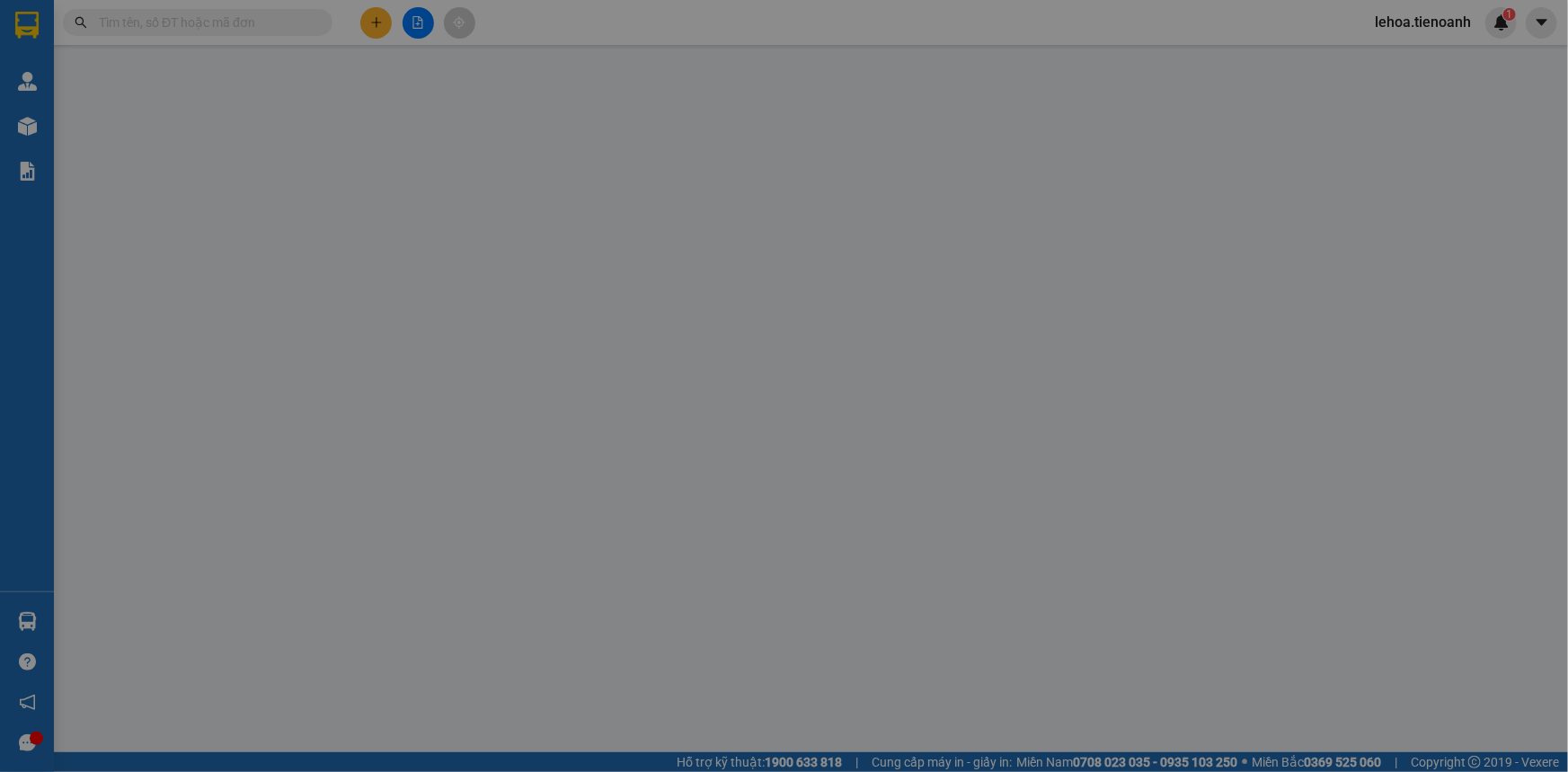
type input "C Thư"
type input "70.000"
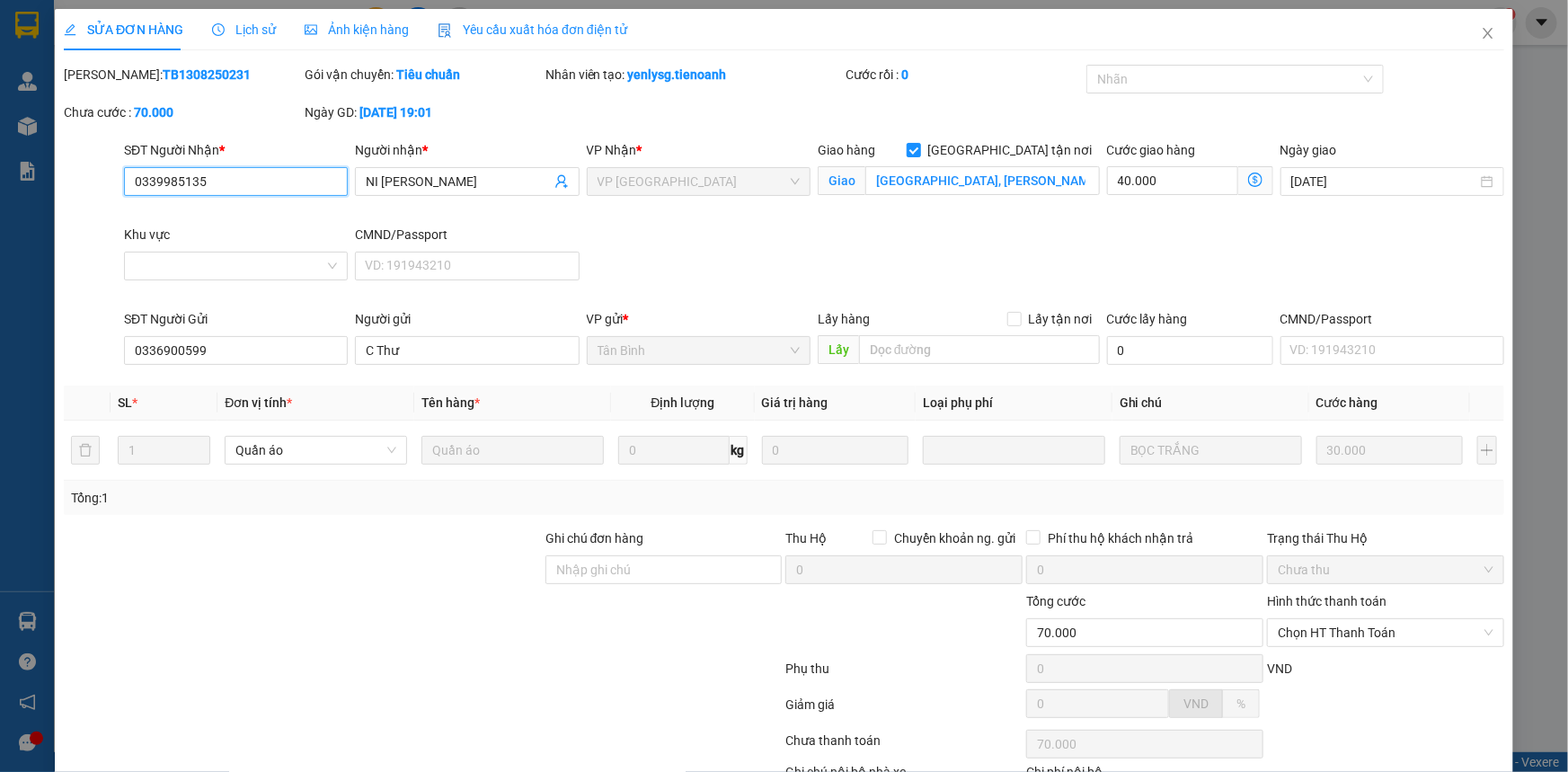
scroll to position [121, 0]
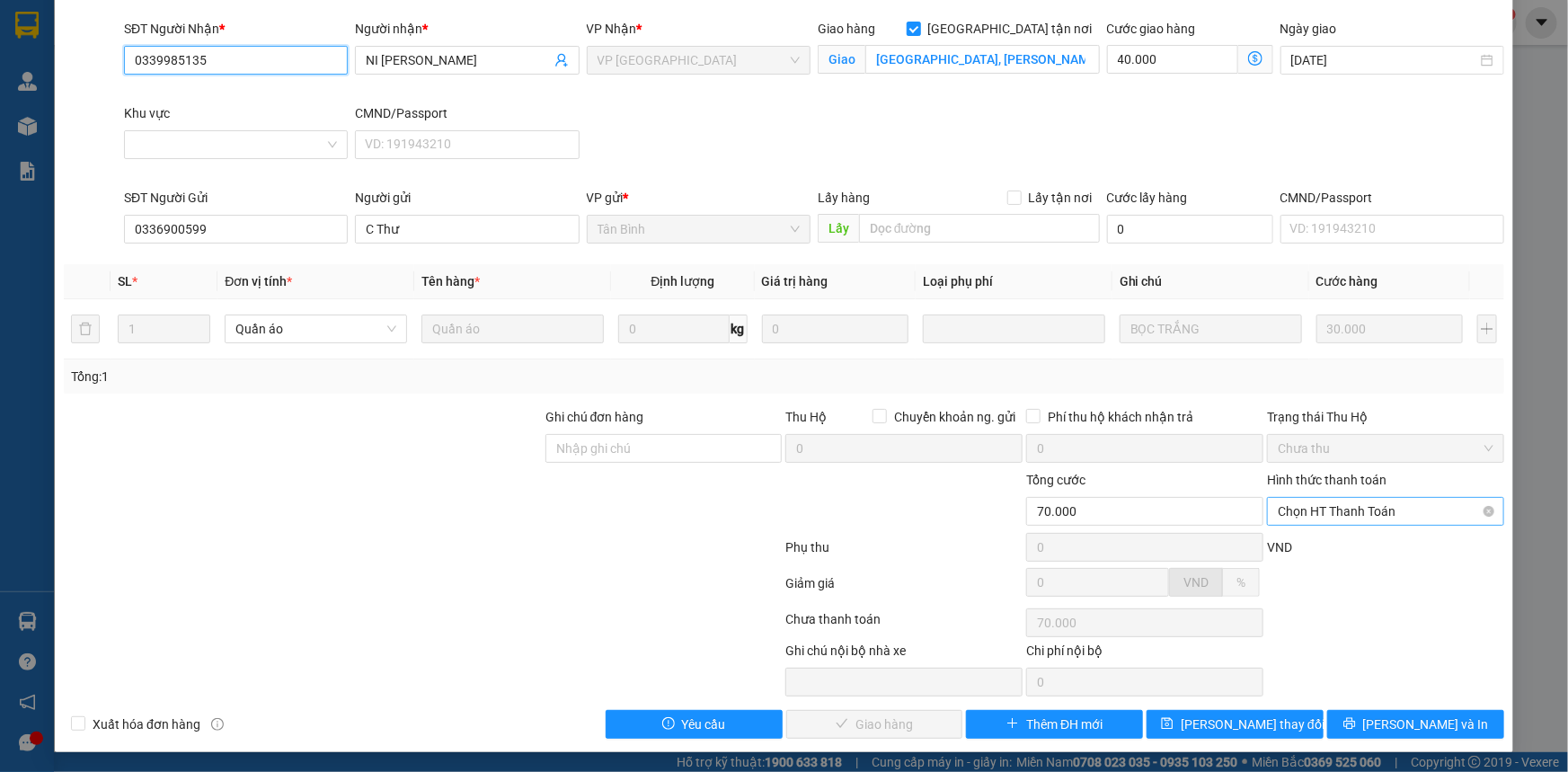
click at [1000, 506] on span "Chọn HT Thanh Toán" at bounding box center [1385, 510] width 215 height 27
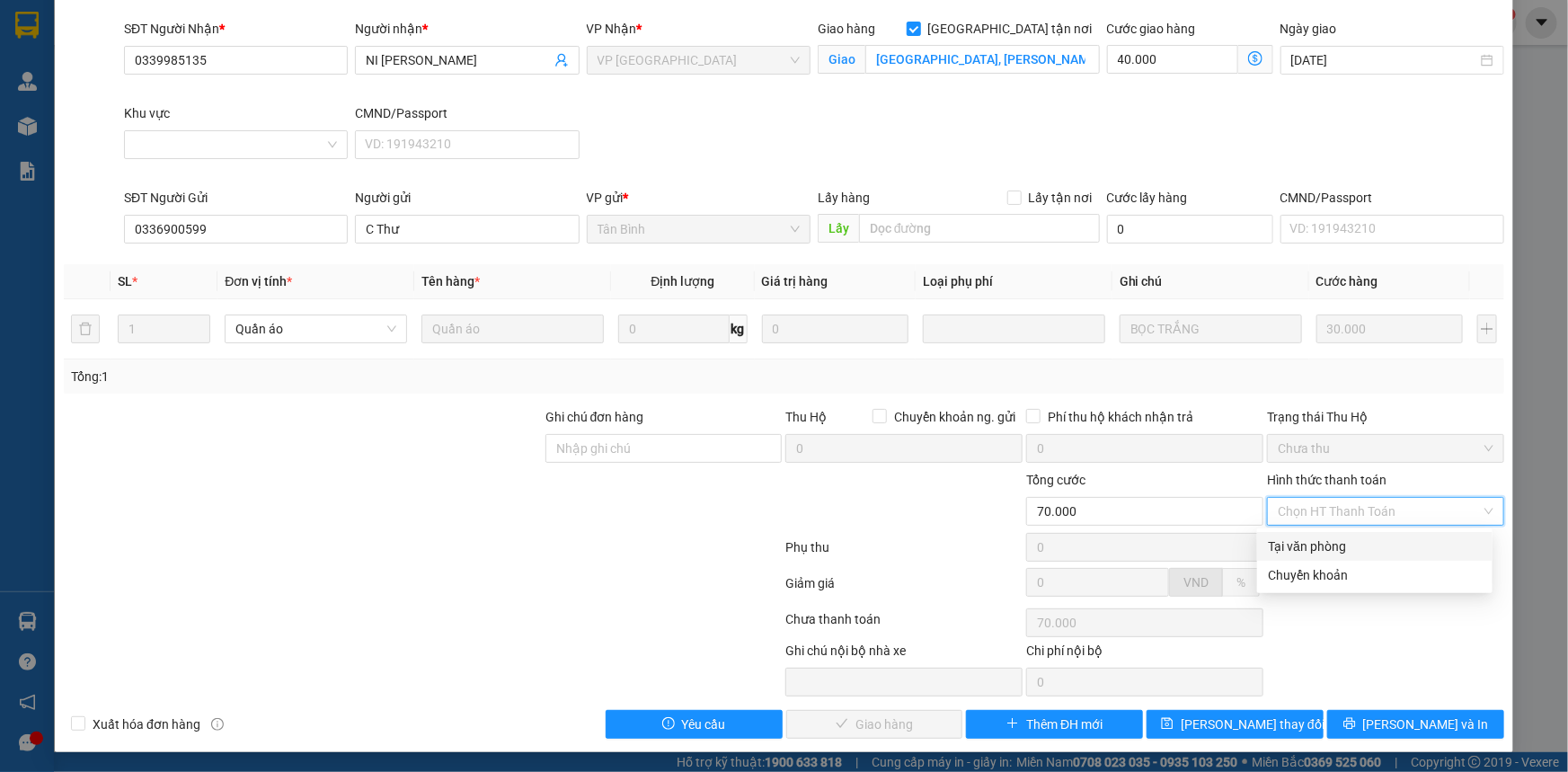
click at [1000, 545] on div "Tại văn phòng" at bounding box center [1374, 546] width 213 height 20
type input "0"
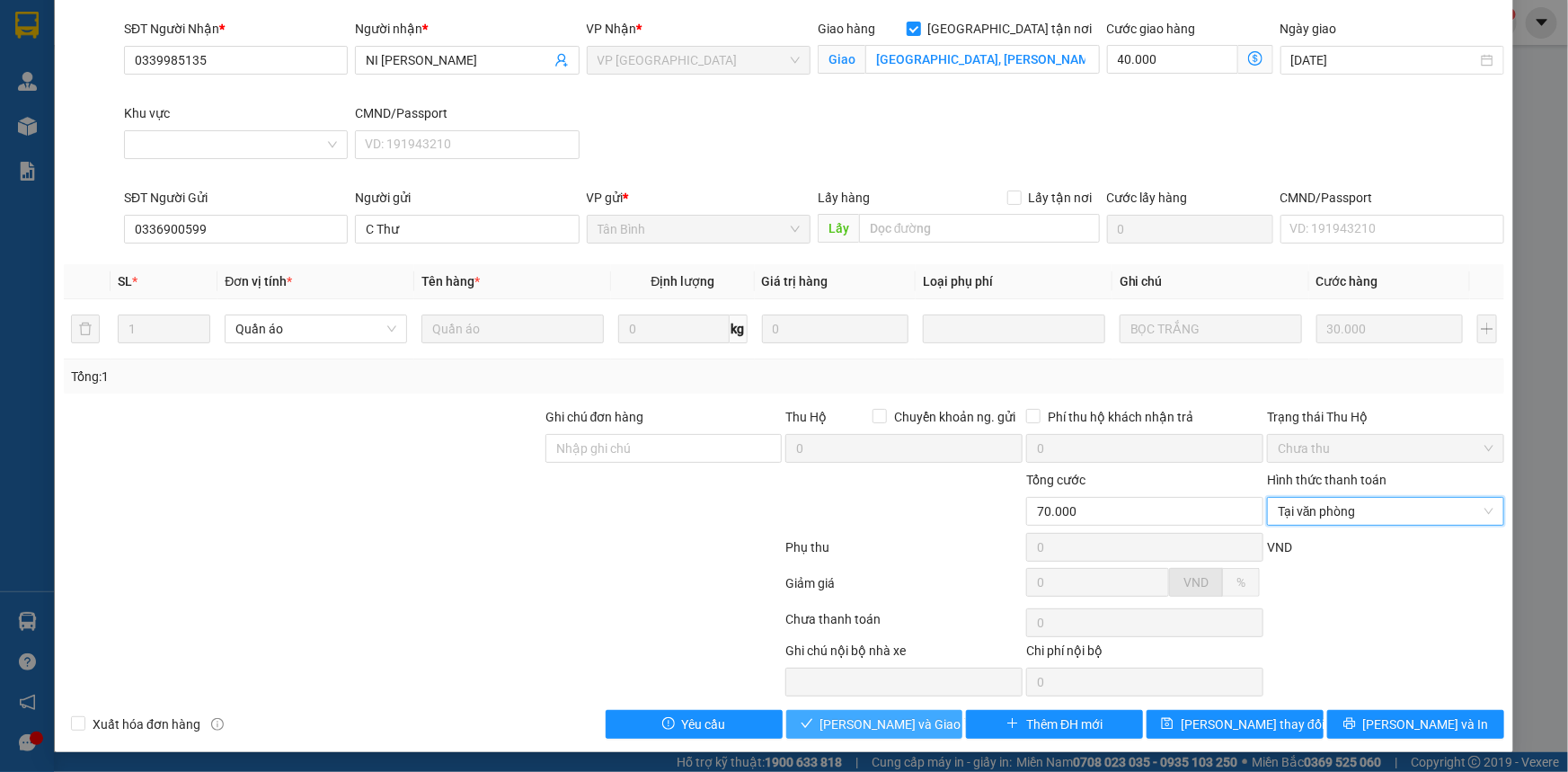
drag, startPoint x: 874, startPoint y: 722, endPoint x: 883, endPoint y: 723, distance: 9.1
click at [874, 705] on span "[PERSON_NAME] và Giao hàng" at bounding box center [906, 724] width 172 height 20
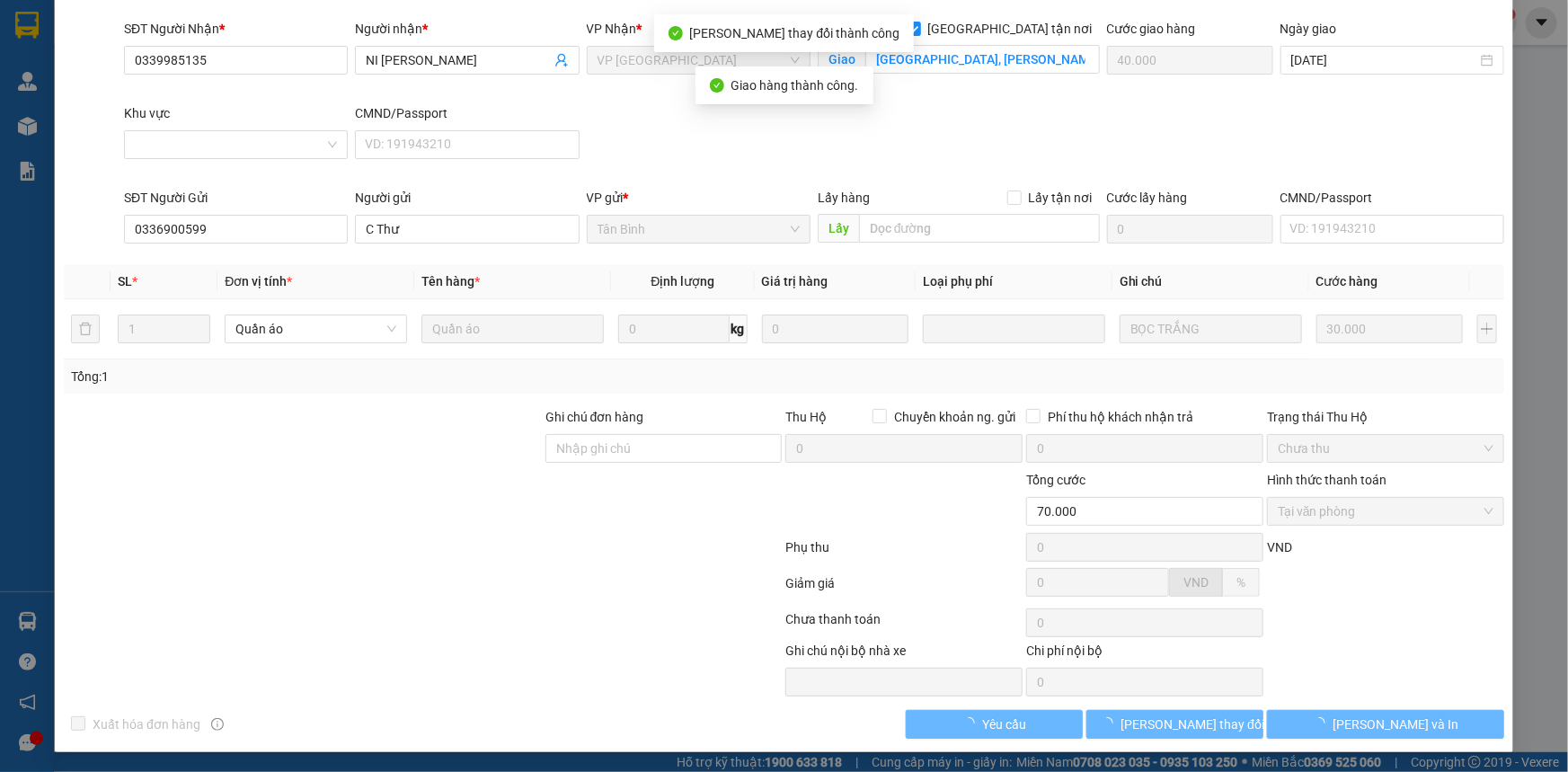
scroll to position [0, 0]
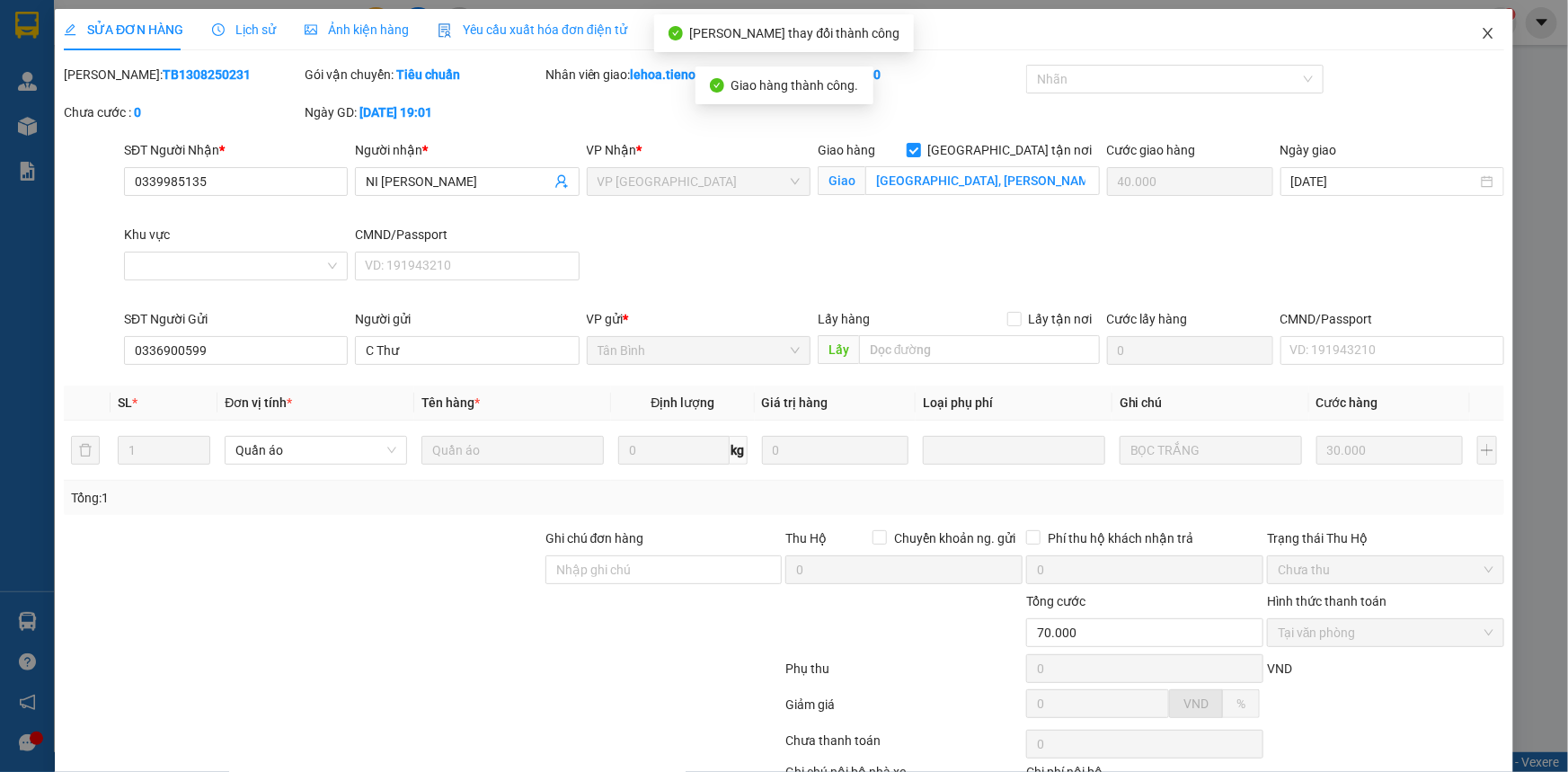
click at [1000, 30] on icon "close" at bounding box center [1488, 32] width 15 height 15
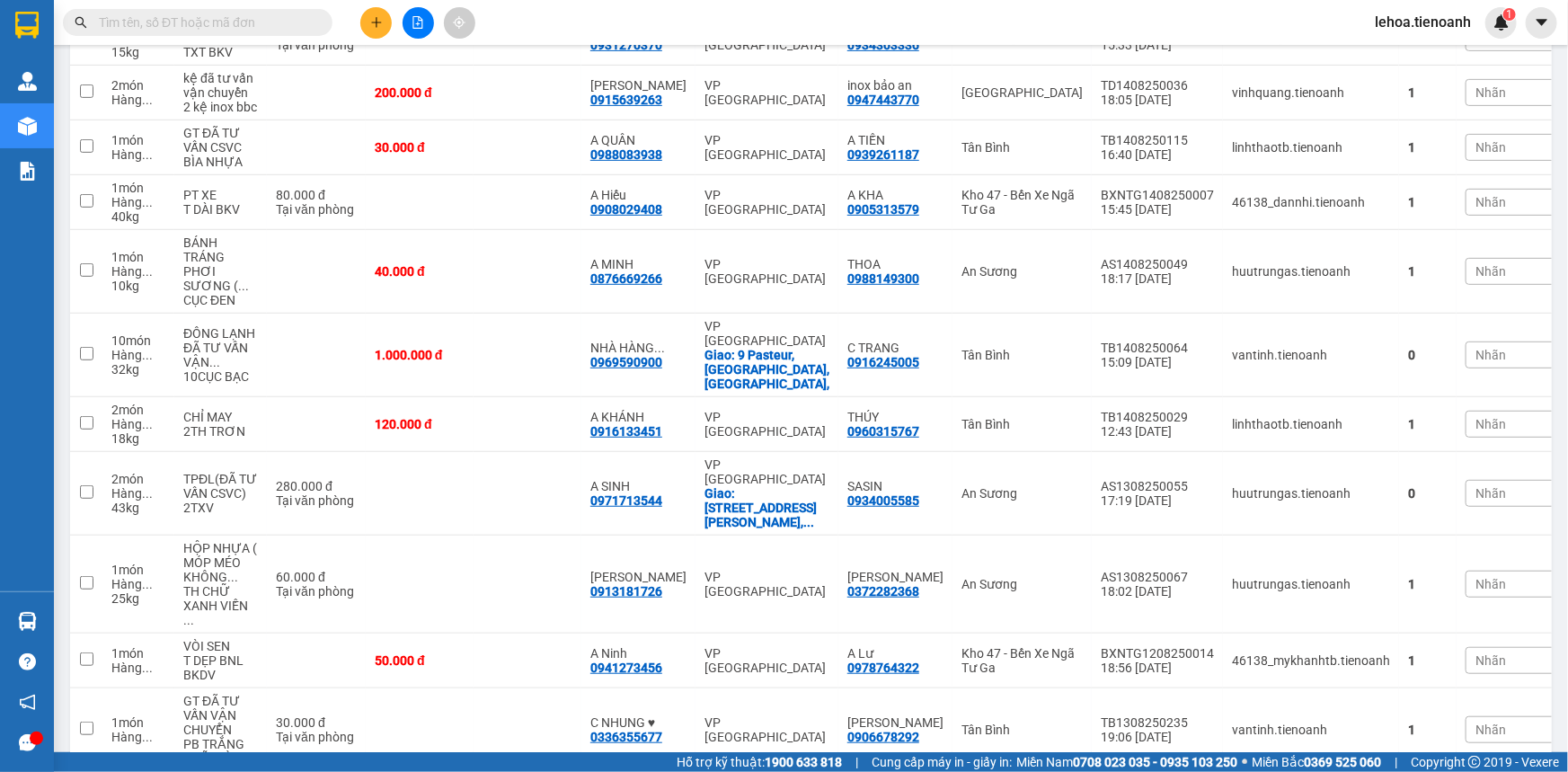
scroll to position [327, 0]
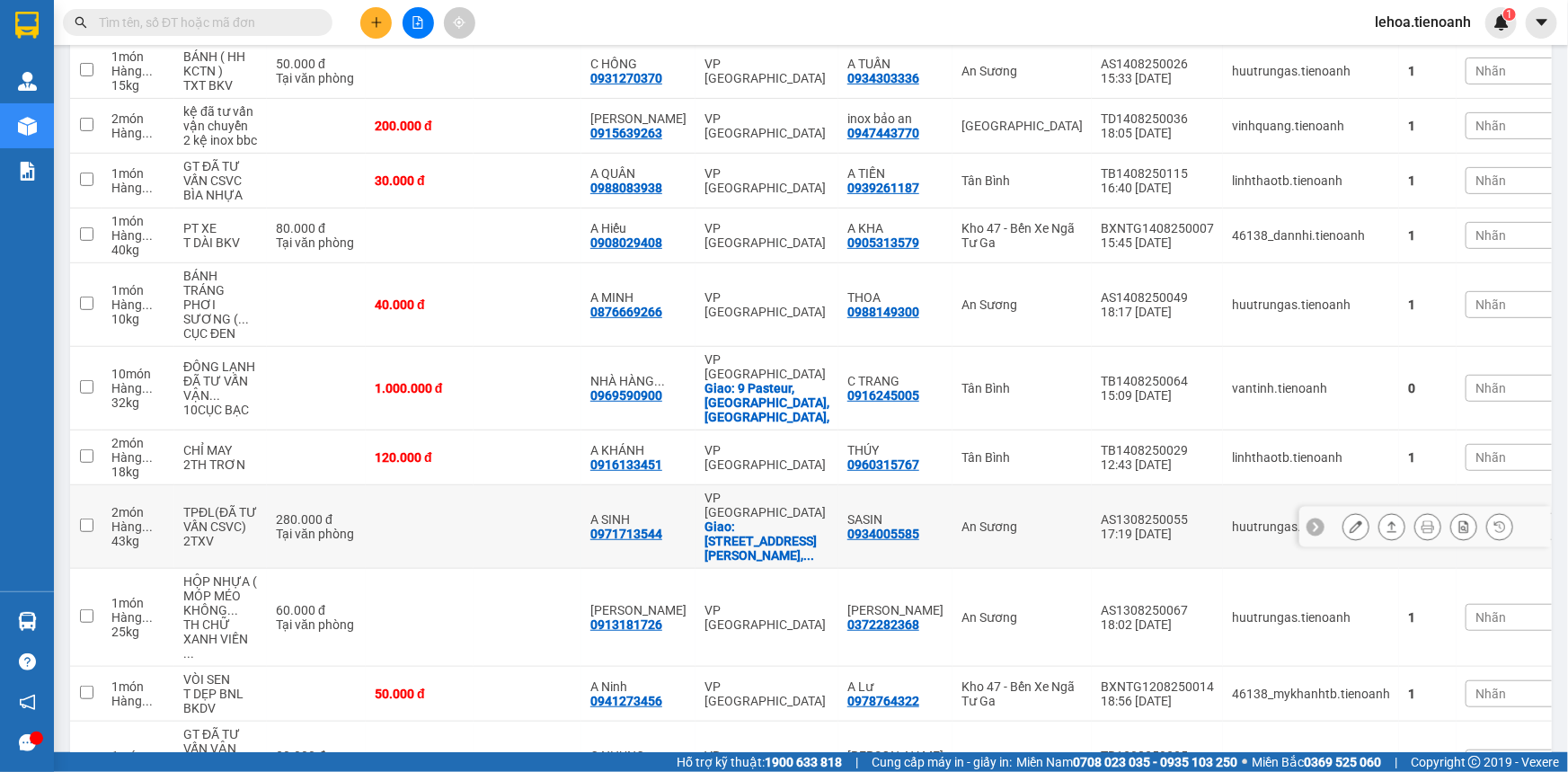
click at [442, 485] on td at bounding box center [420, 526] width 108 height 84
checkbox input "true"
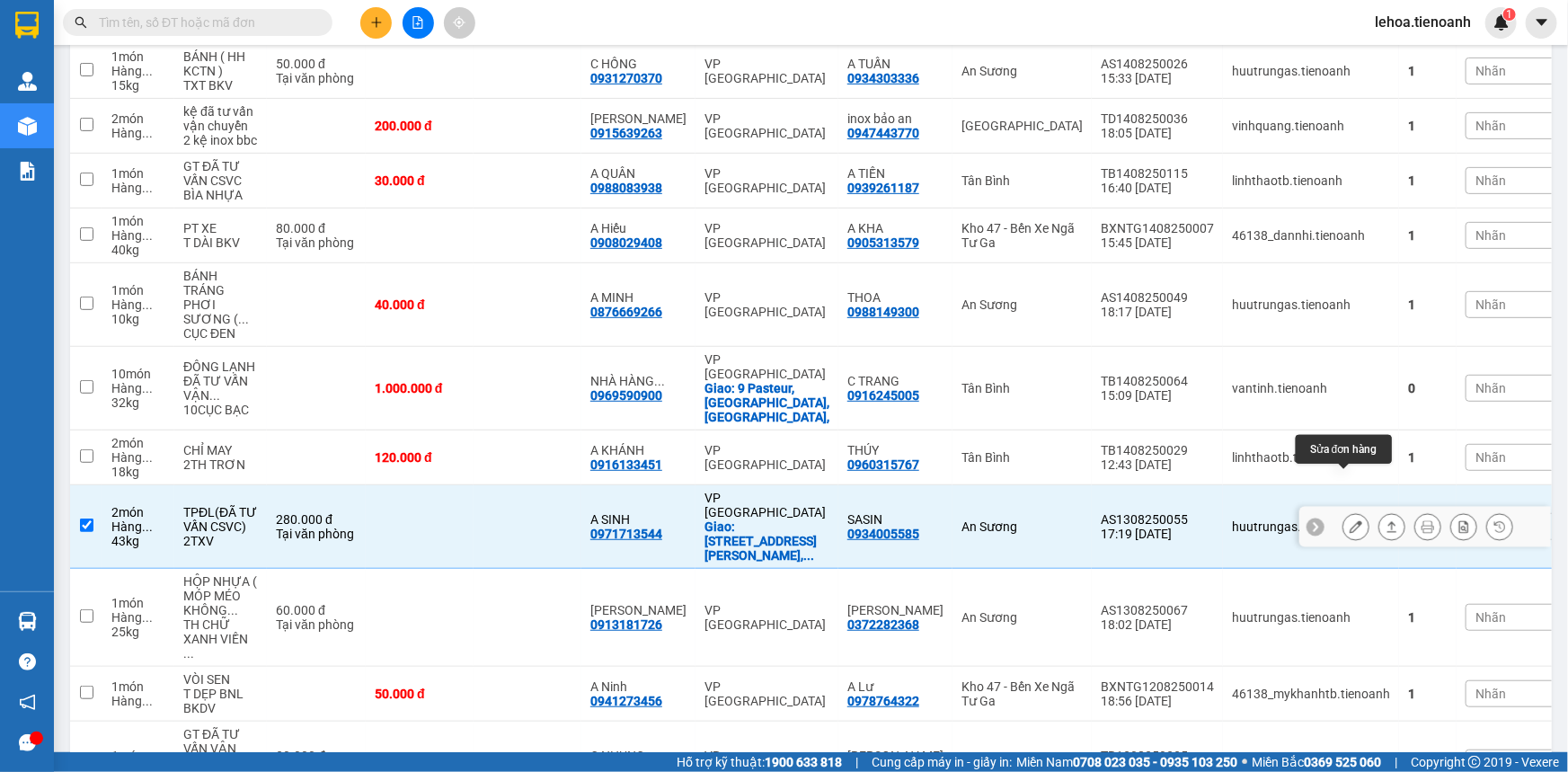
click at [1000, 520] on icon at bounding box center [1356, 526] width 13 height 13
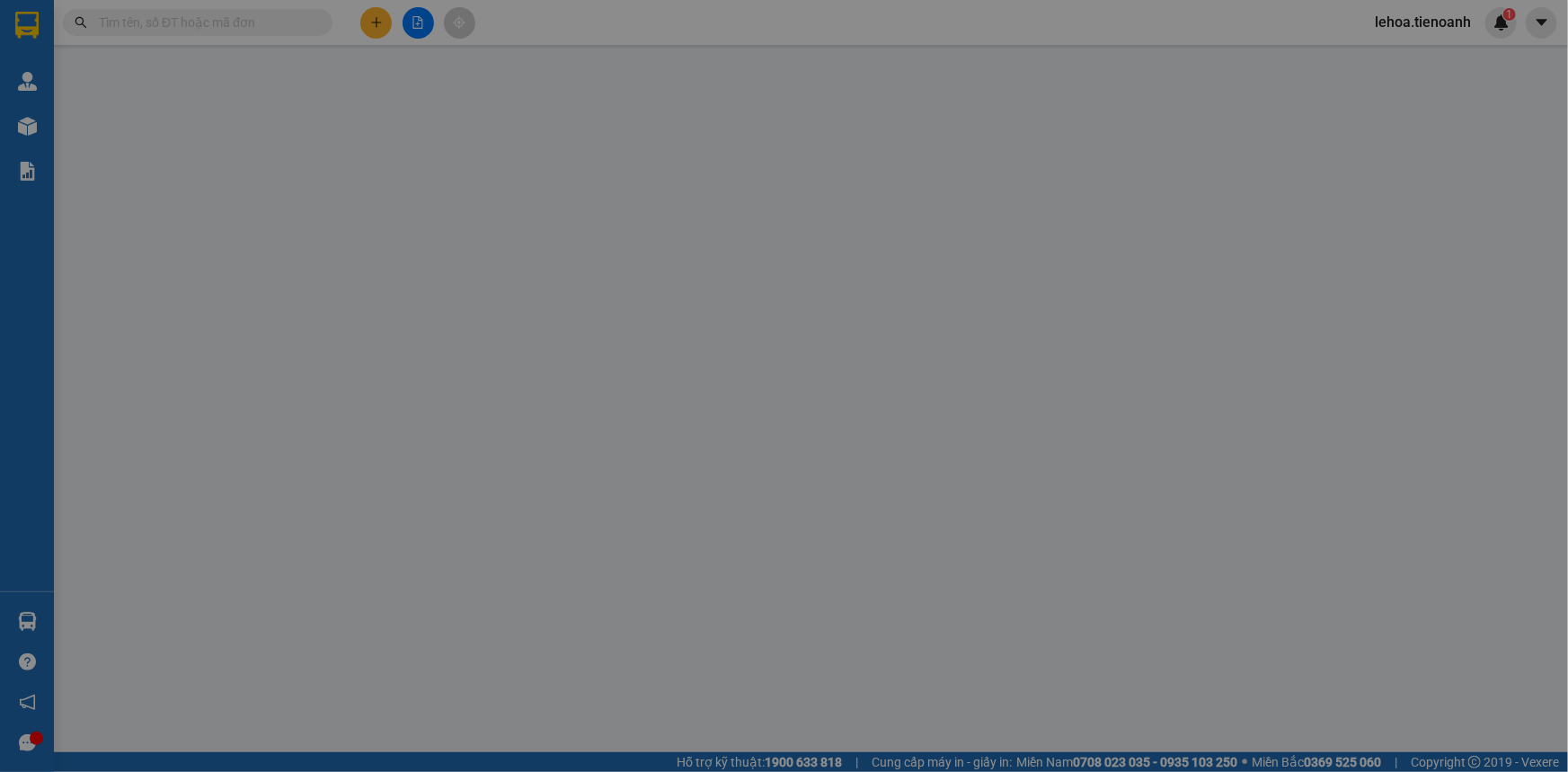
type input "0971713544"
type input "A SINH"
checkbox input "true"
type input "[STREET_ADDRESS][PERSON_NAME] Đồng"
type input "0934005585"
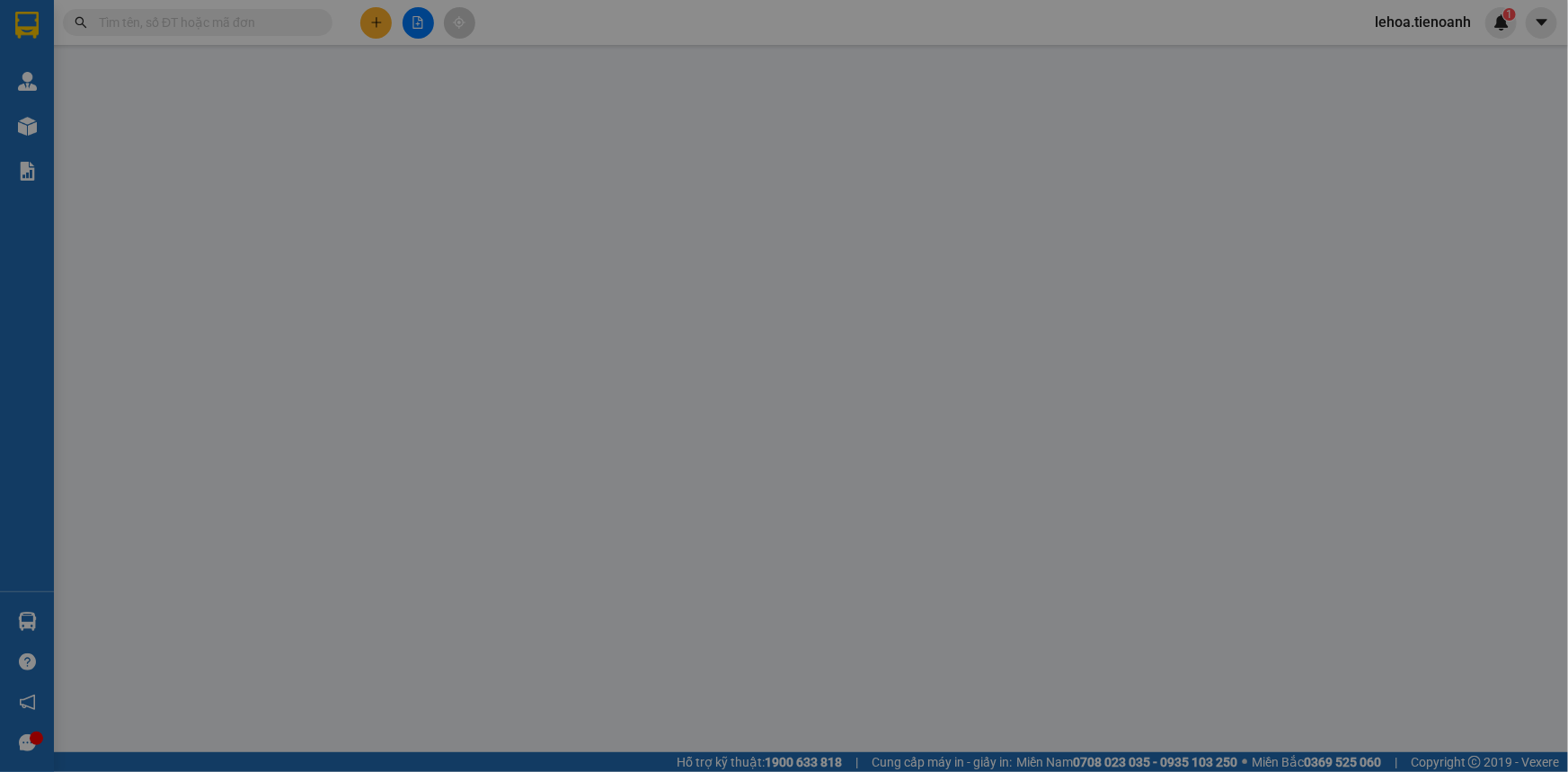
type input "SASIN"
type input "280.000"
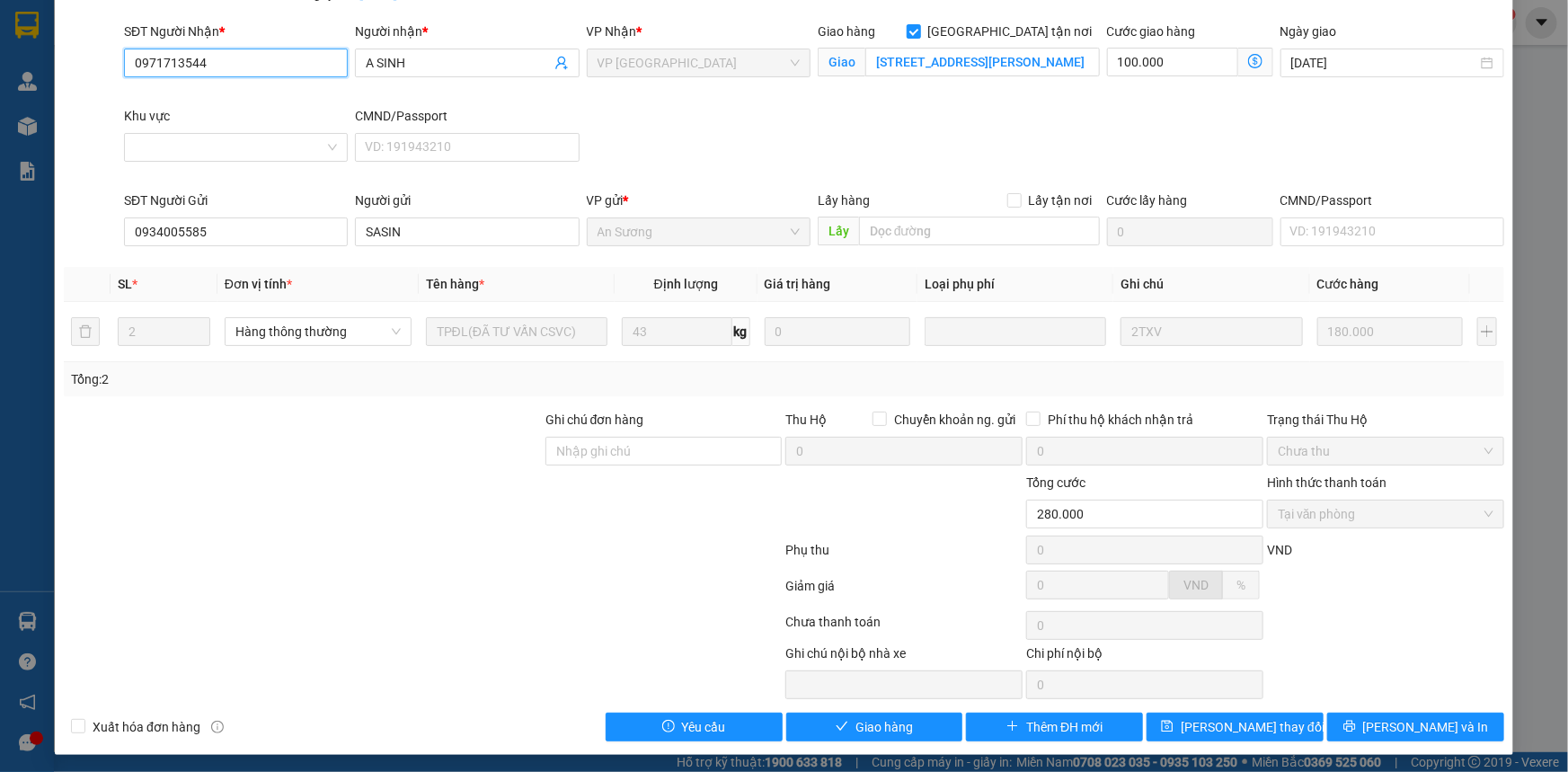
scroll to position [121, 0]
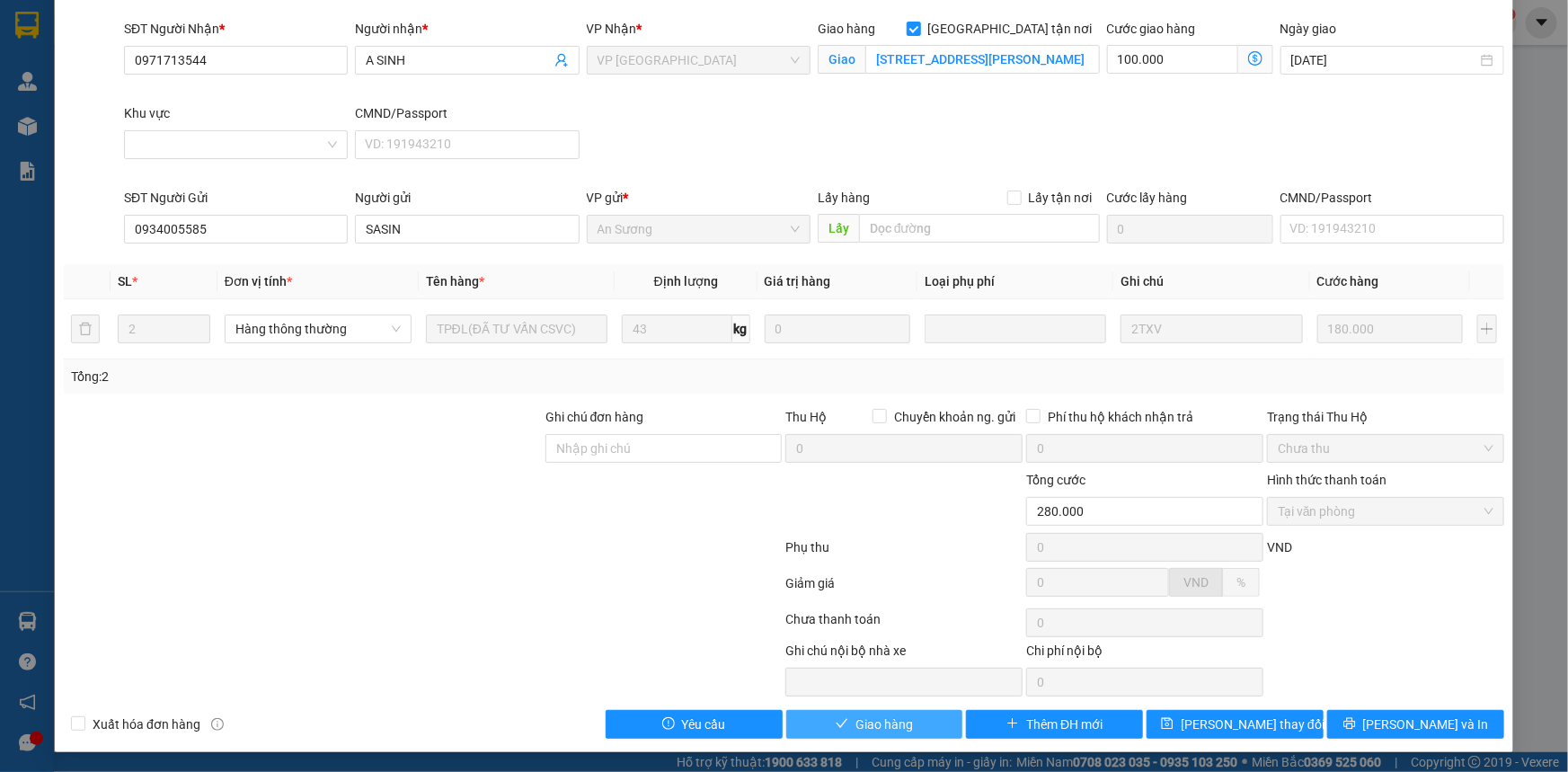
click at [866, 705] on span "Giao hàng" at bounding box center [884, 724] width 57 height 20
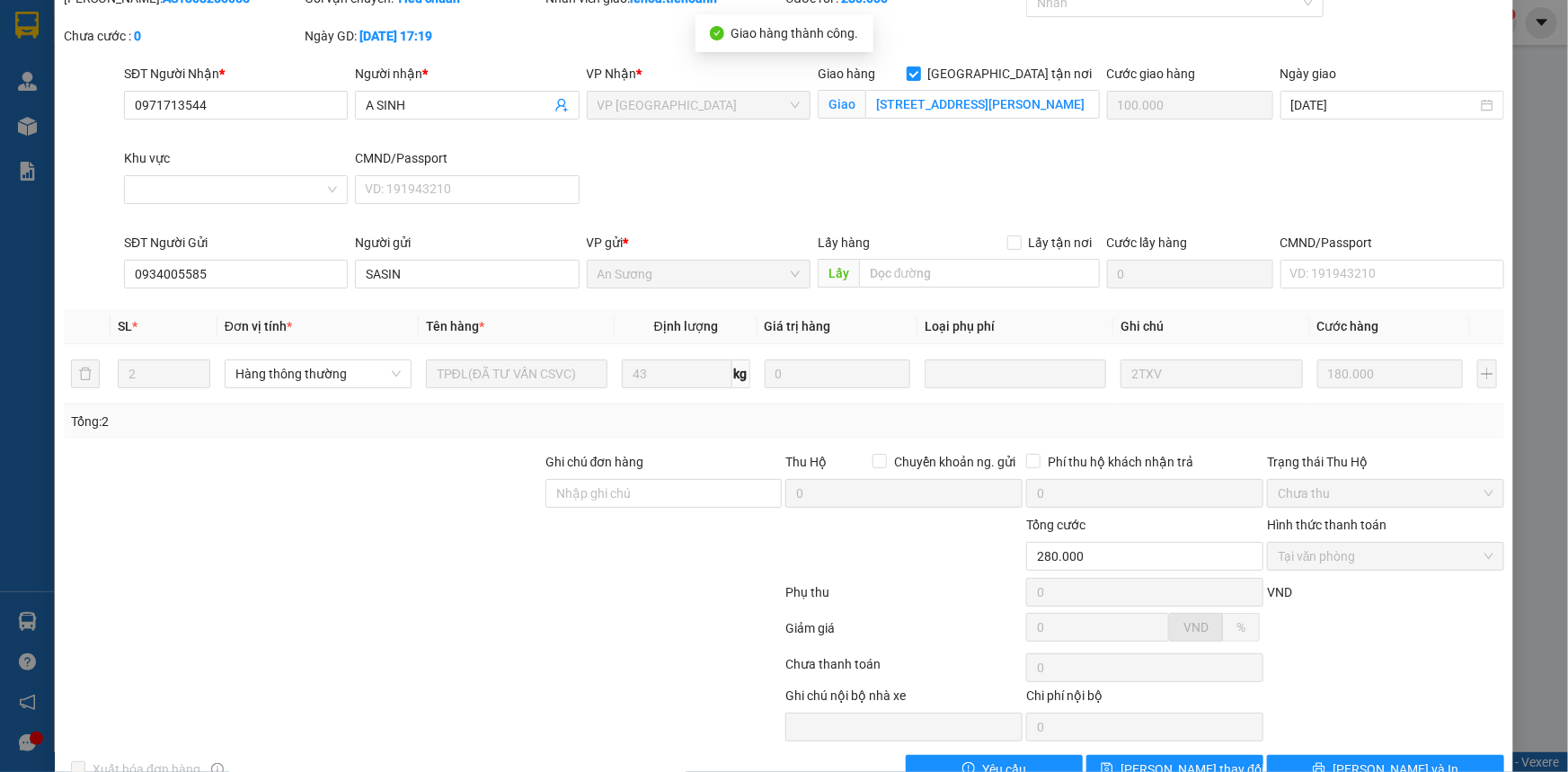
scroll to position [0, 0]
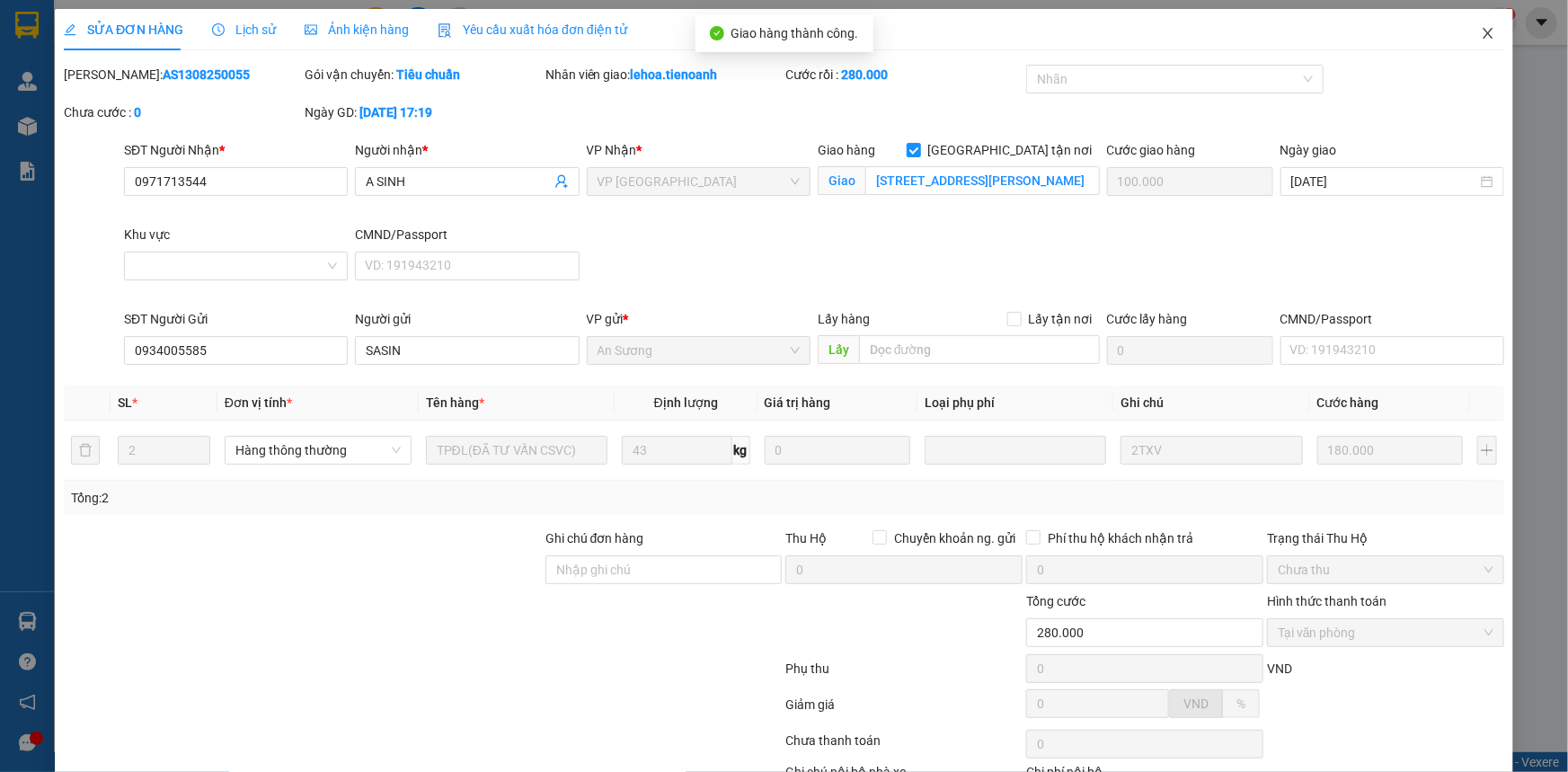
click at [1000, 26] on span "Close" at bounding box center [1488, 33] width 50 height 50
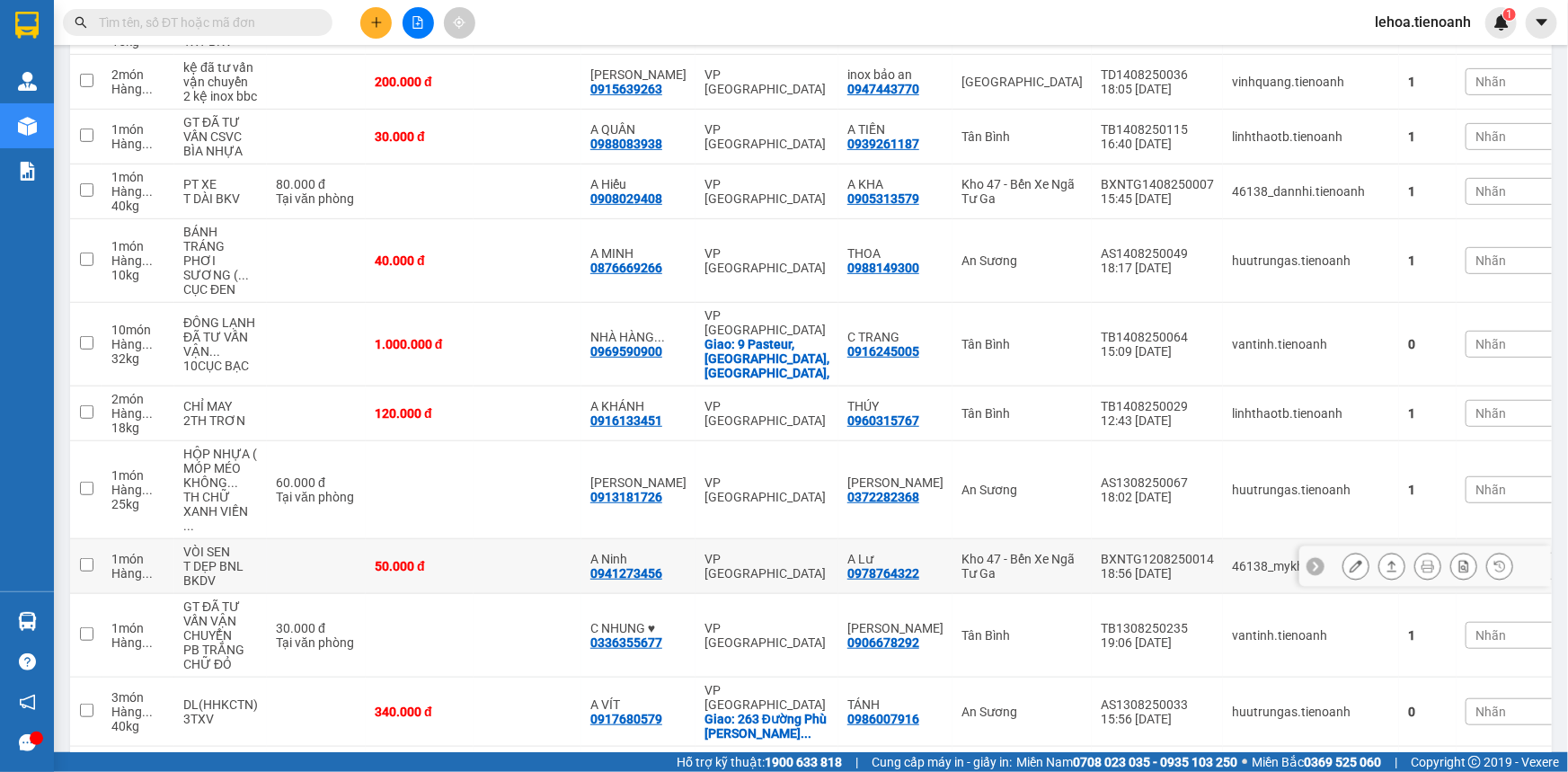
scroll to position [436, 0]
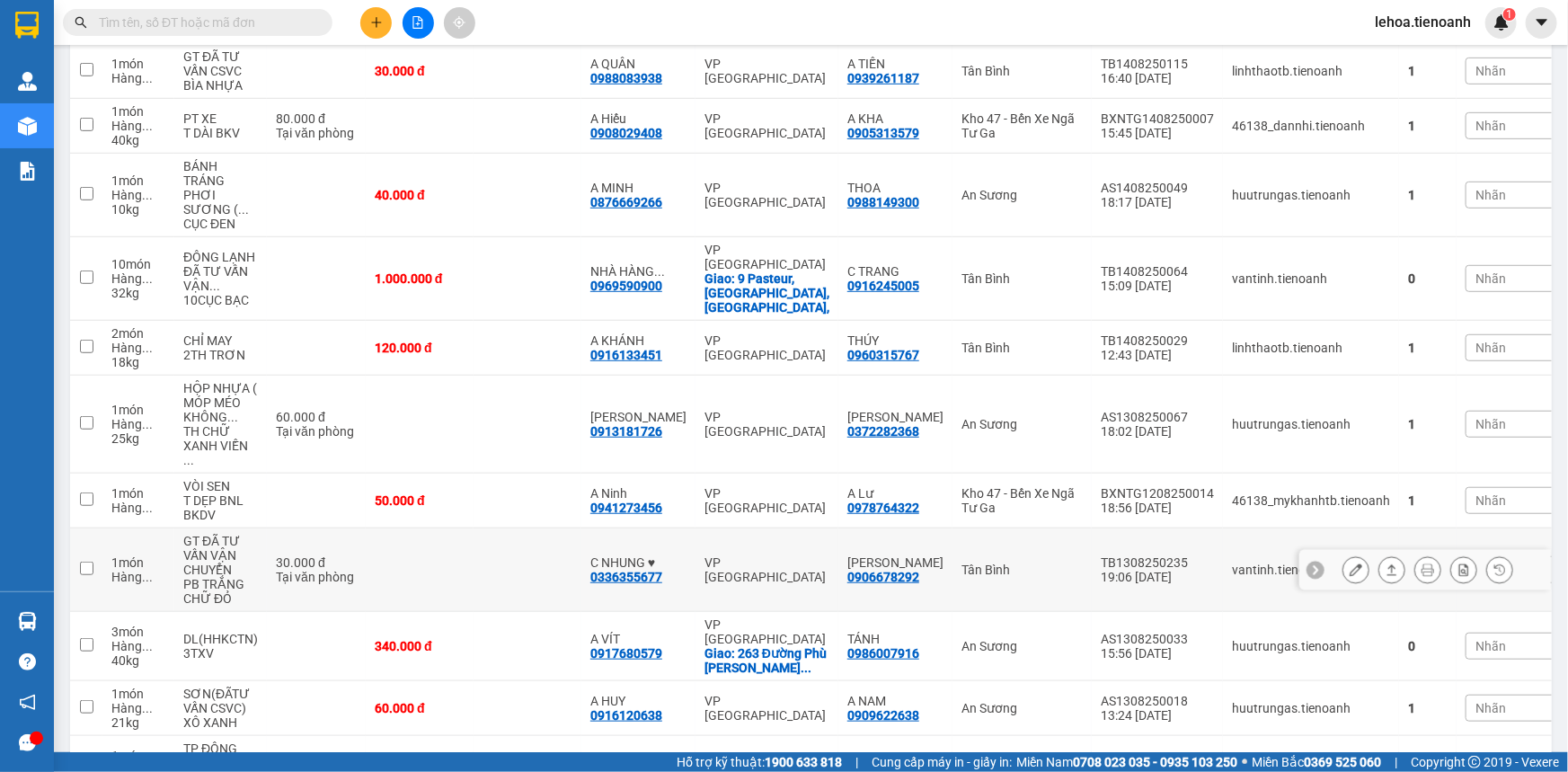
click at [493, 528] on td at bounding box center [528, 569] width 108 height 84
checkbox input "true"
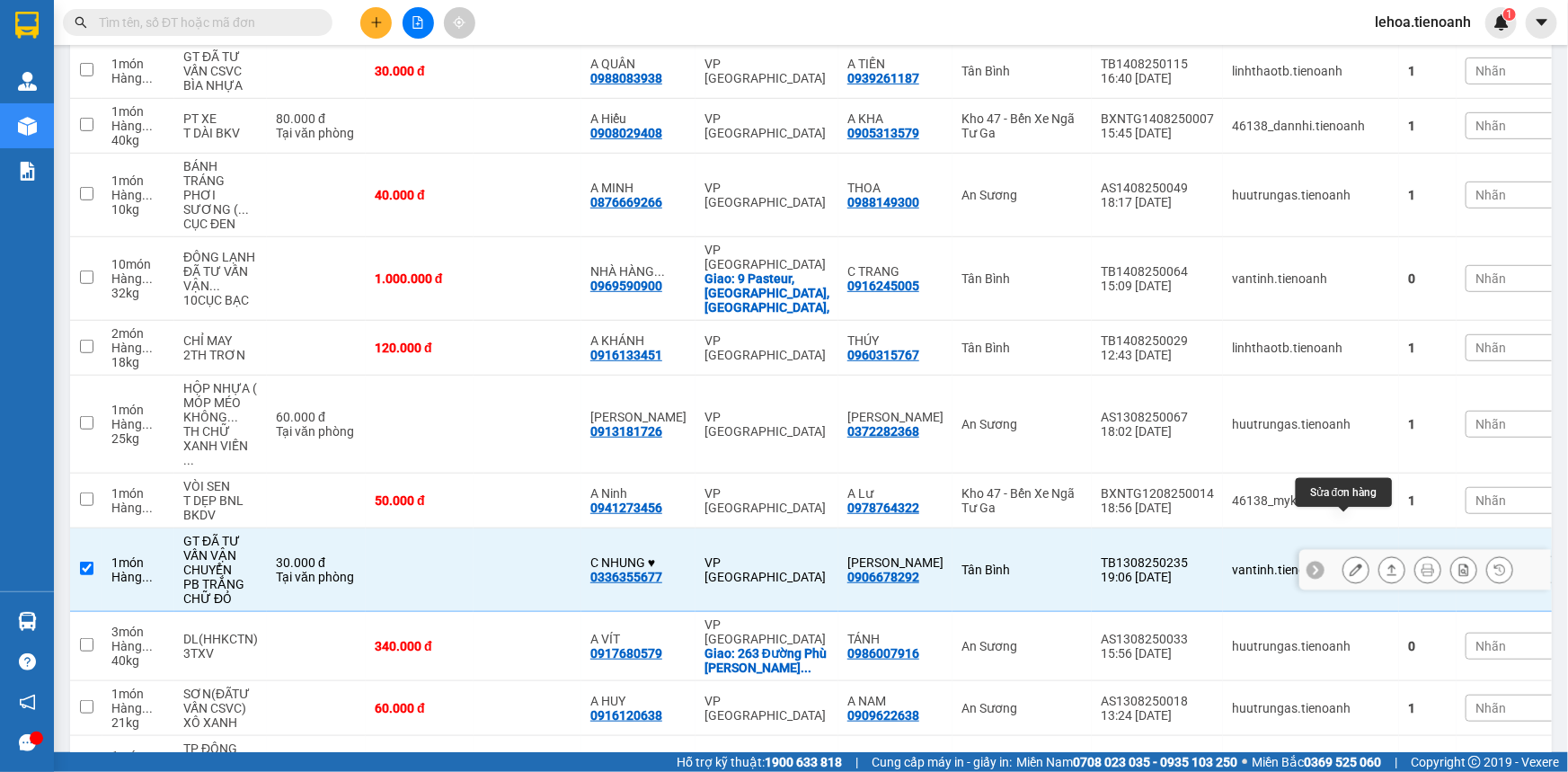
click at [1000, 555] on button at bounding box center [1357, 570] width 26 height 31
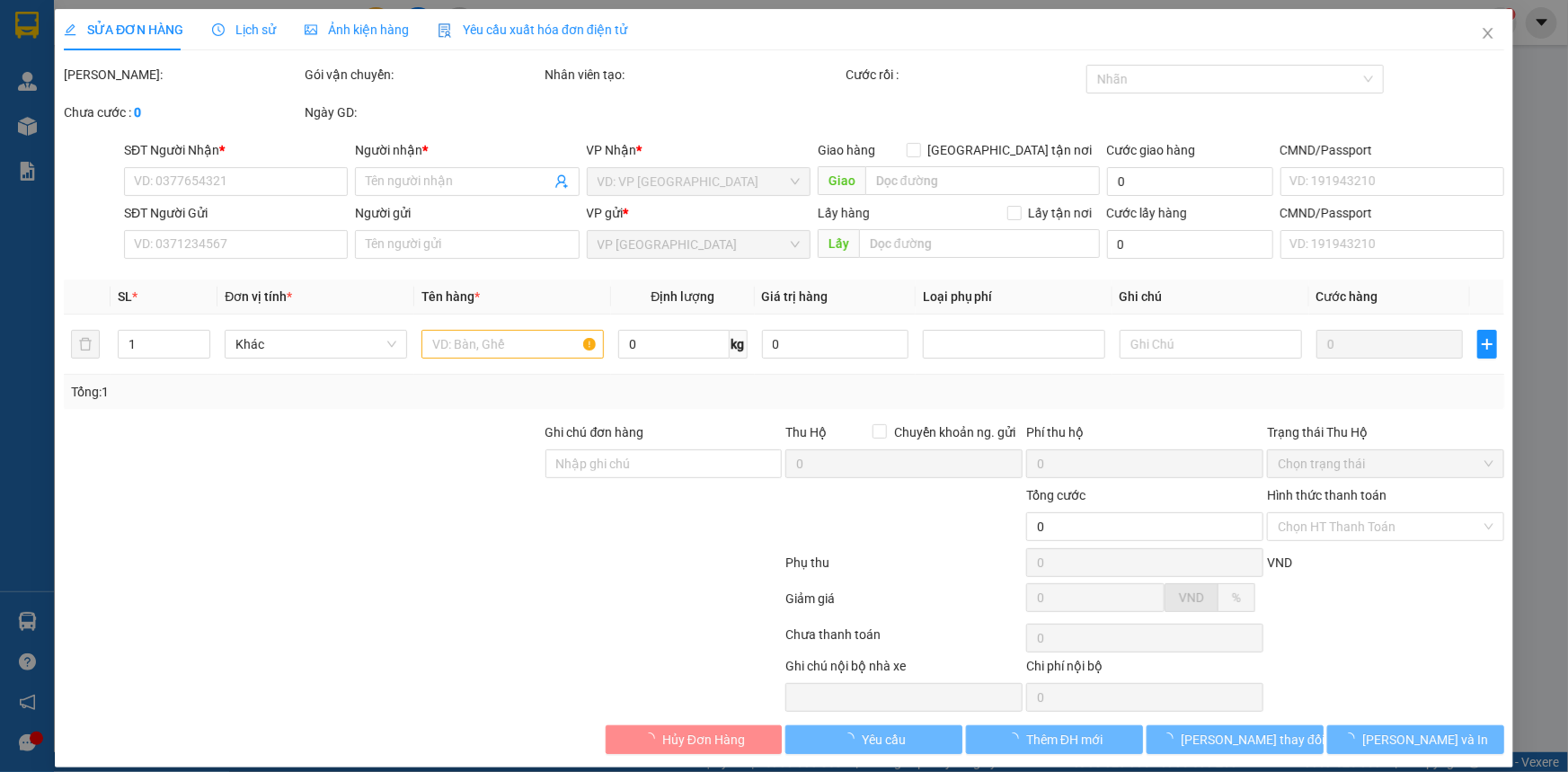
type input "0336355677"
type input "C NHUNG ♥"
type input "0906678292"
type input "[PERSON_NAME]"
type input "30.000"
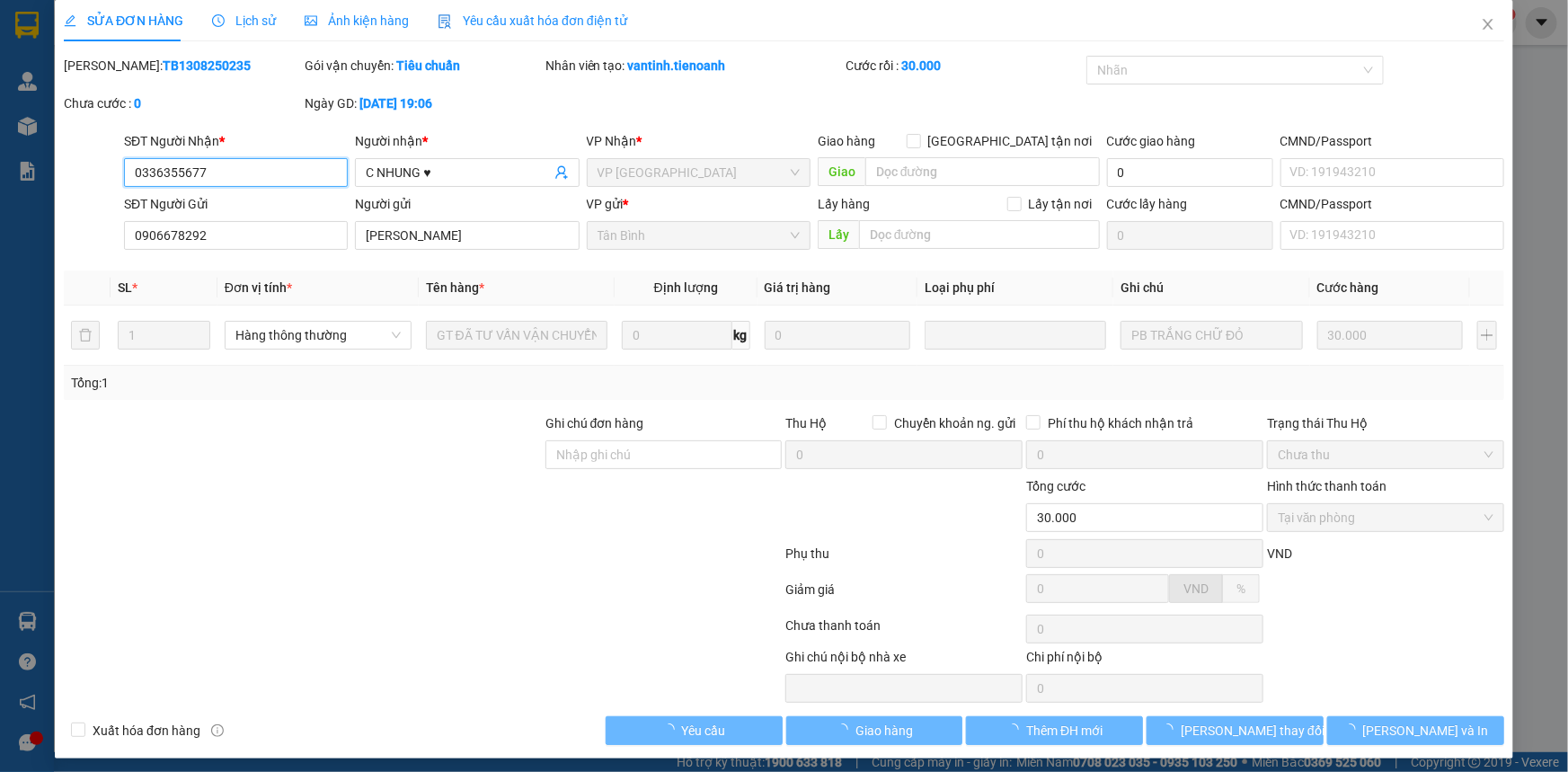
scroll to position [16, 0]
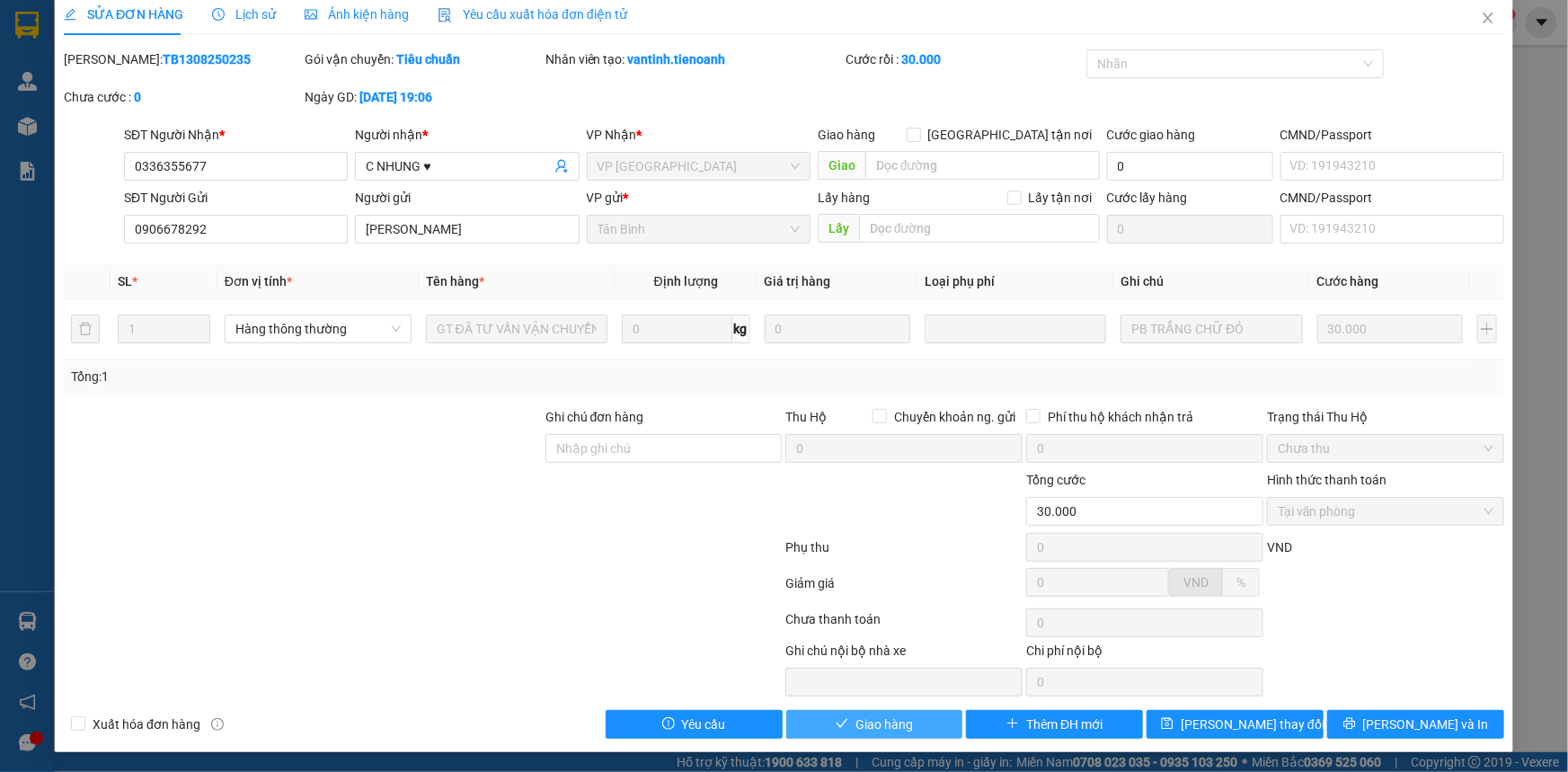
click at [860, 705] on span "Giao hàng" at bounding box center [884, 724] width 57 height 20
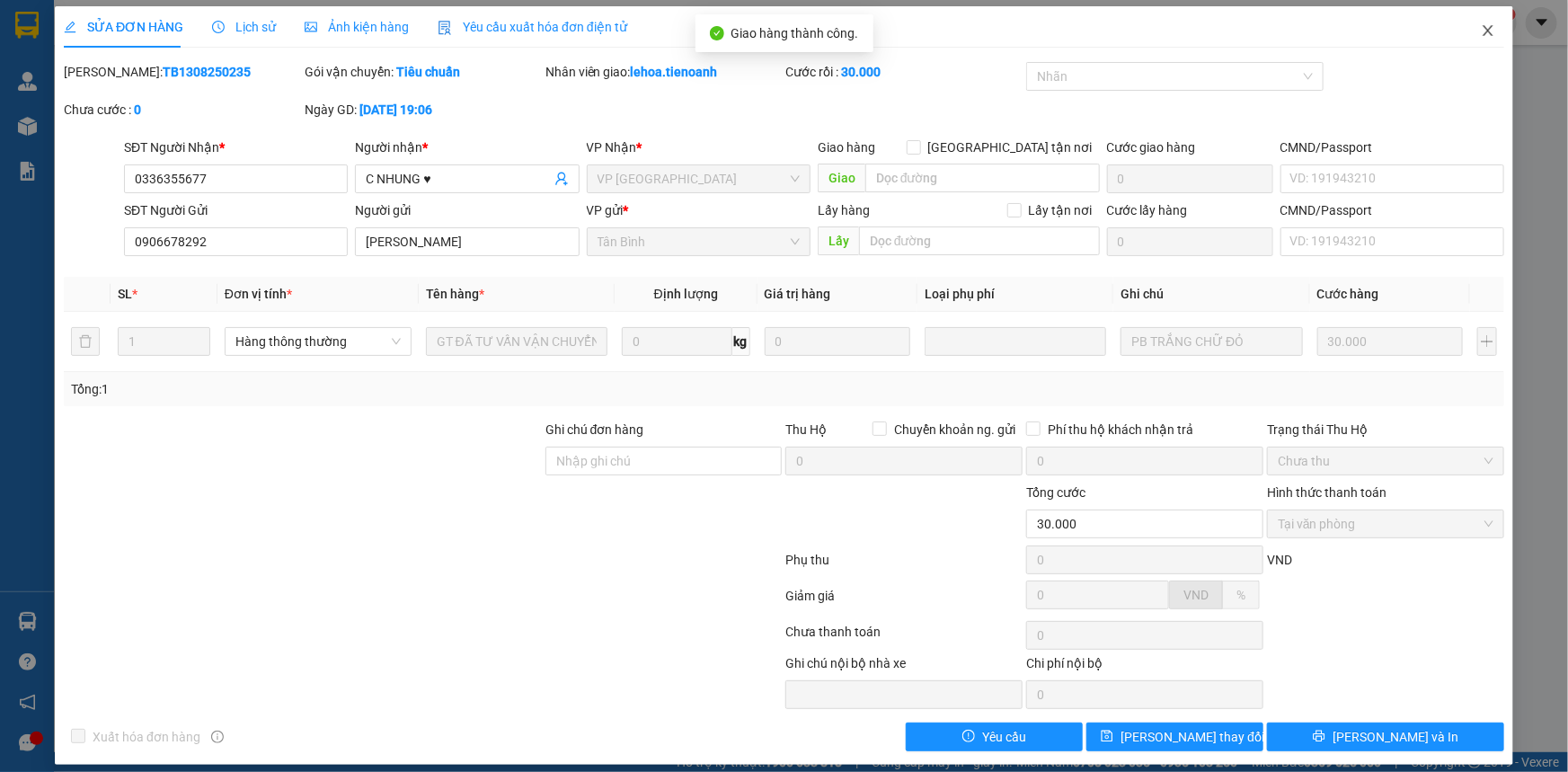
scroll to position [0, 0]
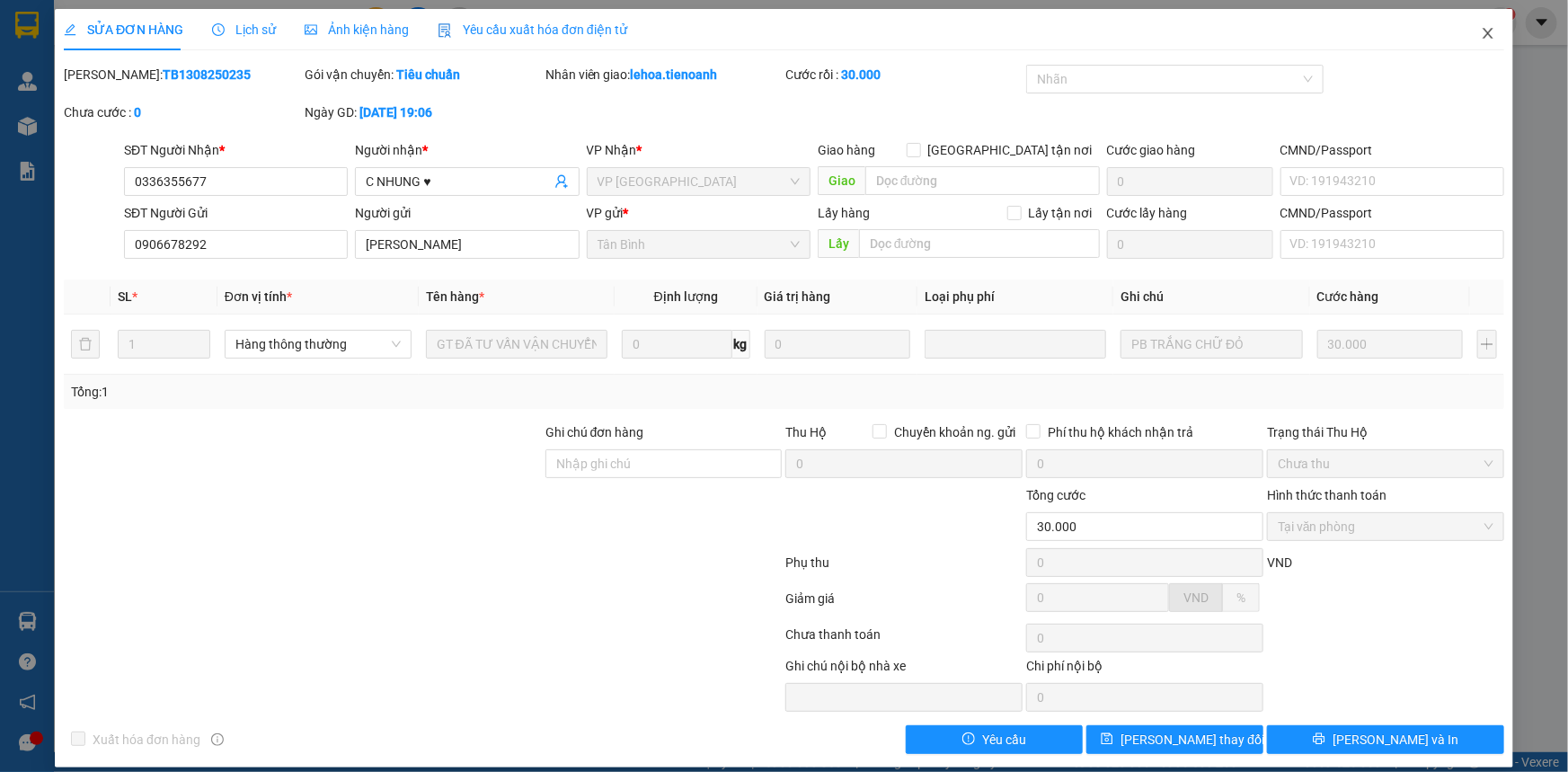
drag, startPoint x: 1474, startPoint y: 36, endPoint x: 0, endPoint y: 467, distance: 1535.7
click at [1000, 35] on icon "close" at bounding box center [1488, 32] width 15 height 15
